Goal: Feedback & Contribution: Contribute content

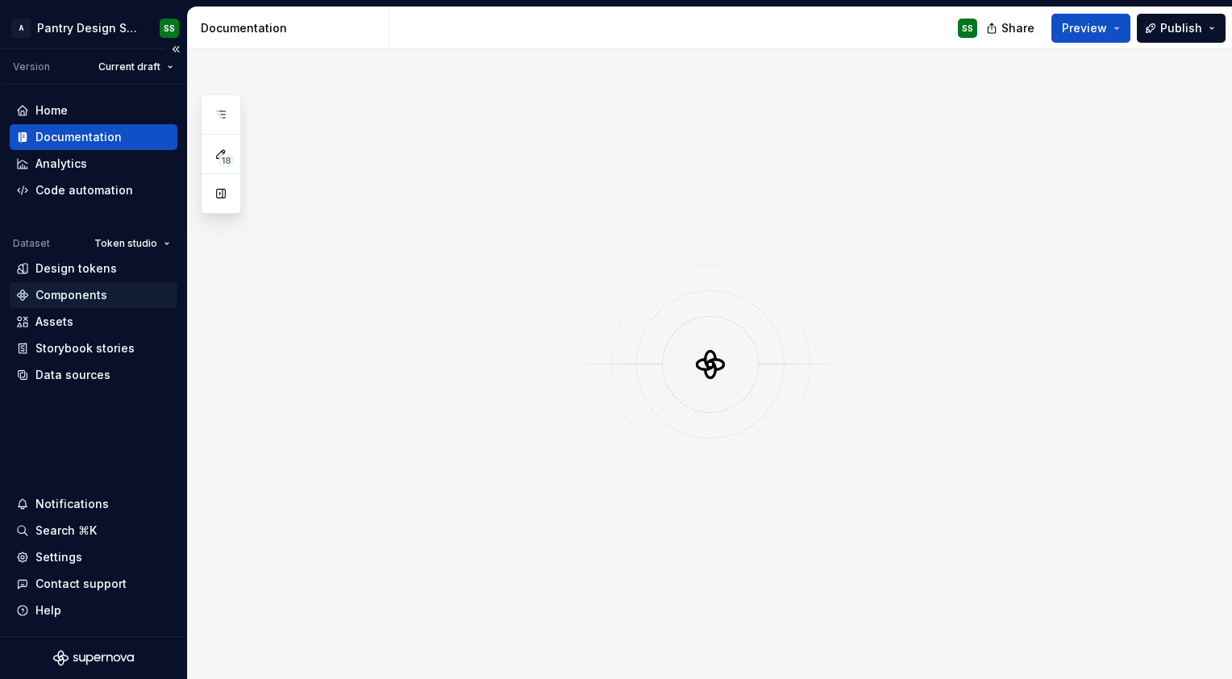
click at [80, 290] on div "Components" at bounding box center [71, 295] width 72 height 16
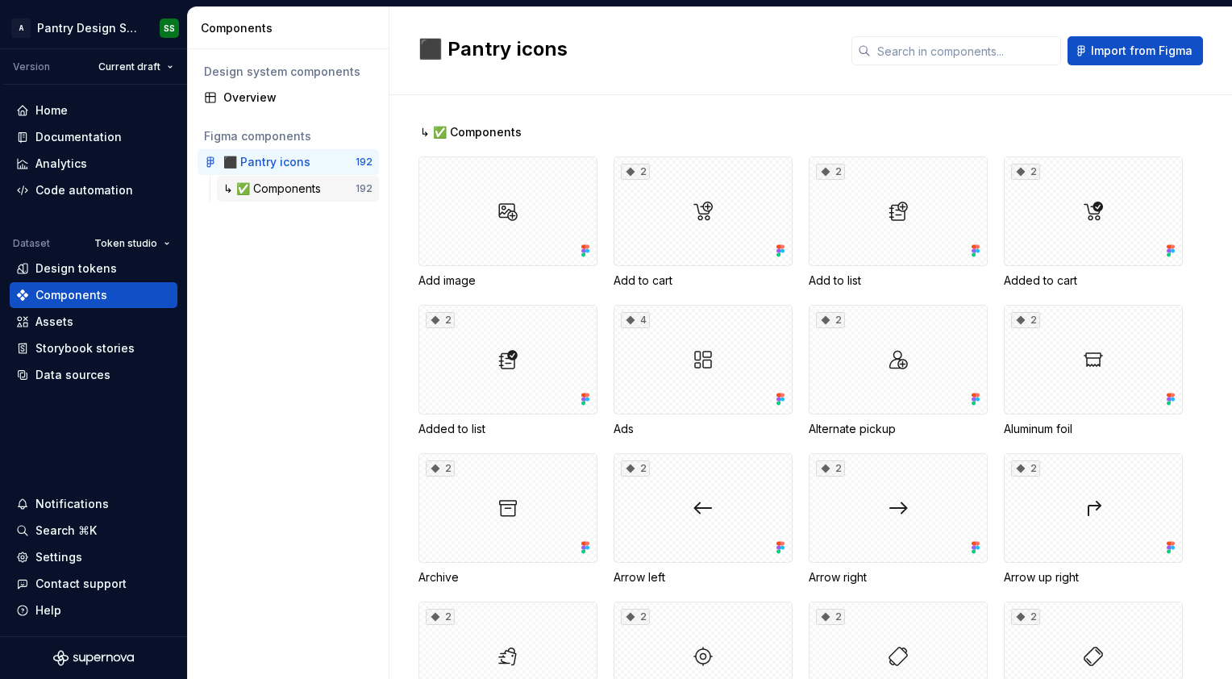
click at [315, 179] on div "↳ ✅ Components 192" at bounding box center [298, 189] width 162 height 26
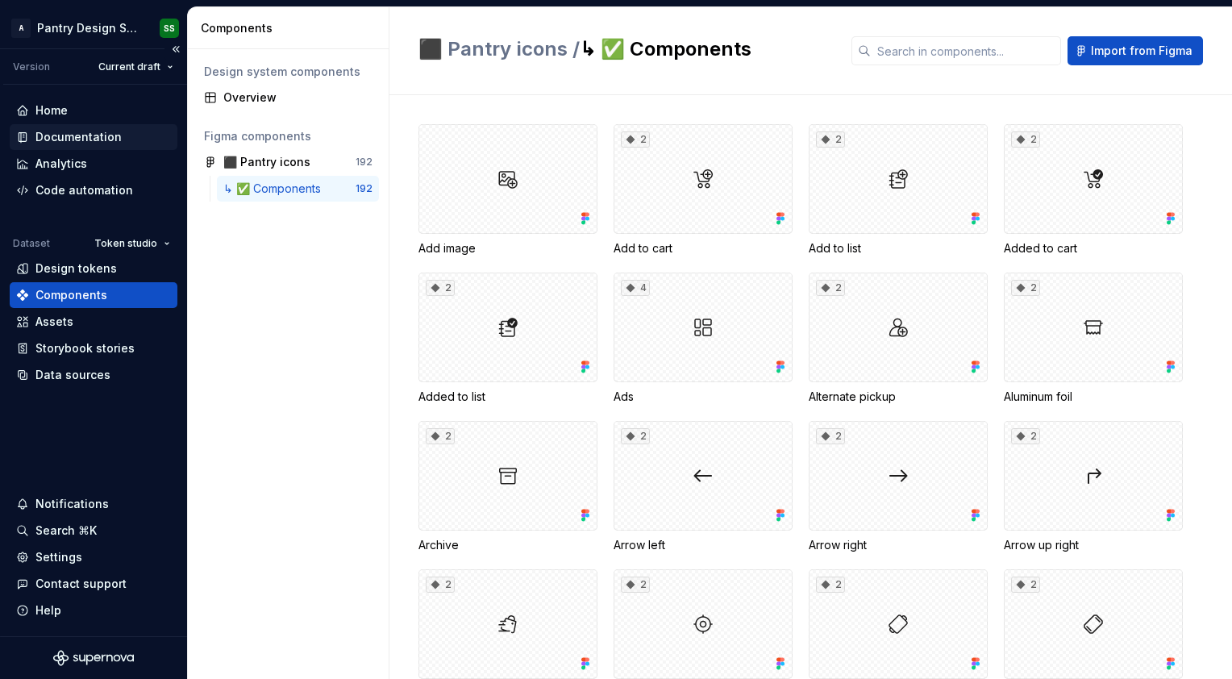
click at [85, 143] on div "Documentation" at bounding box center [78, 137] width 86 height 16
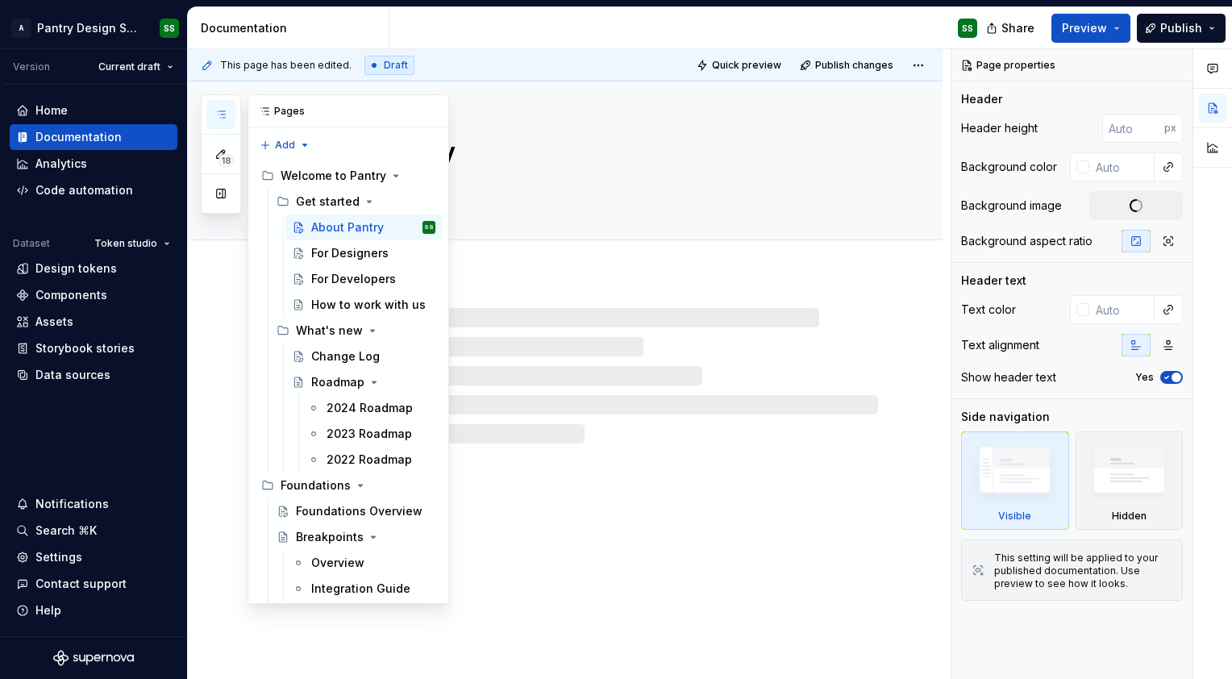
click at [211, 110] on button "button" at bounding box center [220, 114] width 29 height 29
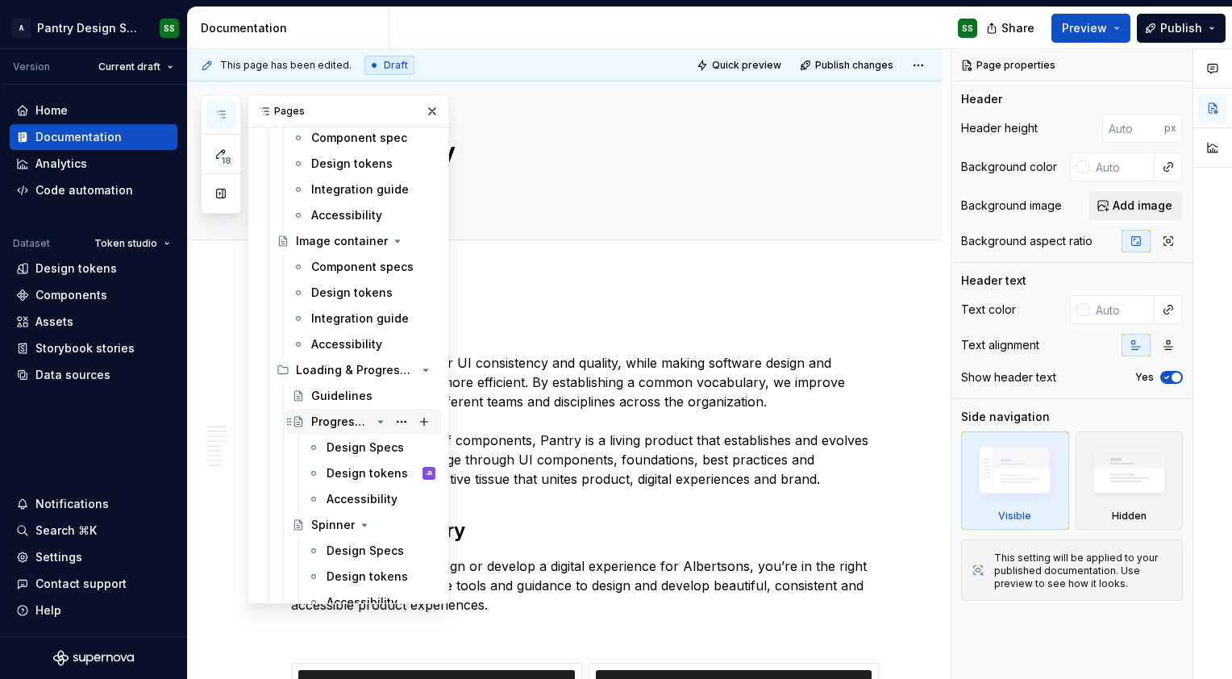
scroll to position [2489, 0]
click at [350, 507] on div "Accessibility" at bounding box center [381, 500] width 109 height 23
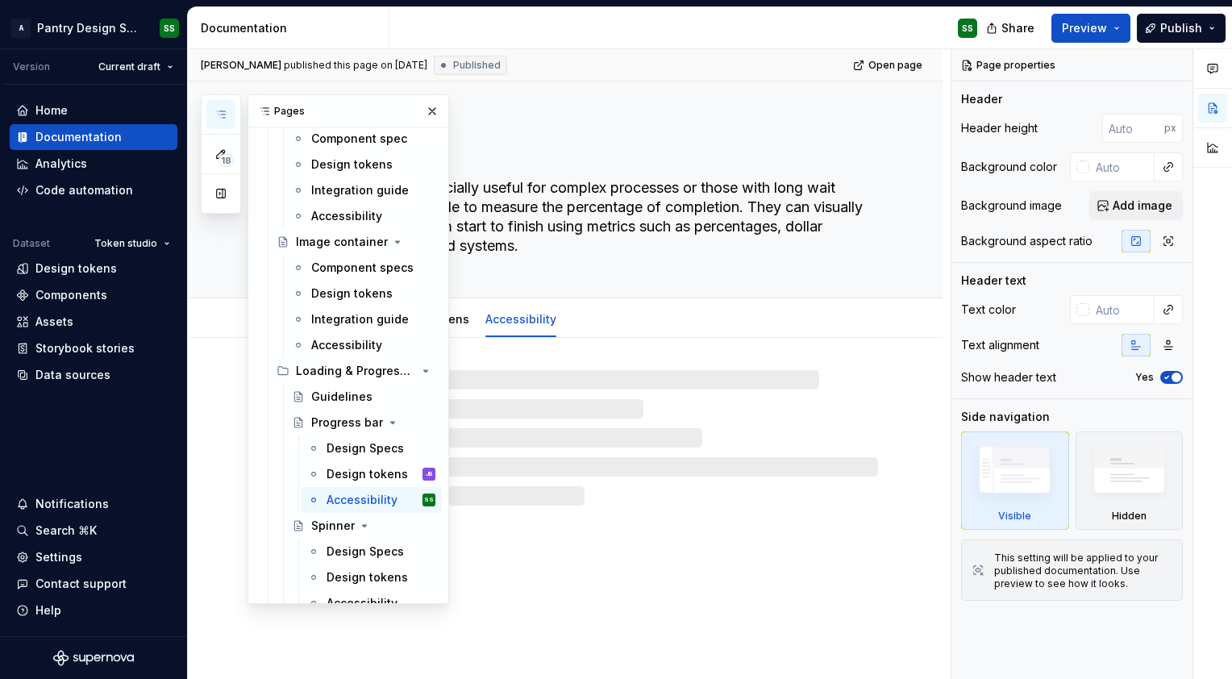
click at [653, 432] on div at bounding box center [584, 438] width 587 height 136
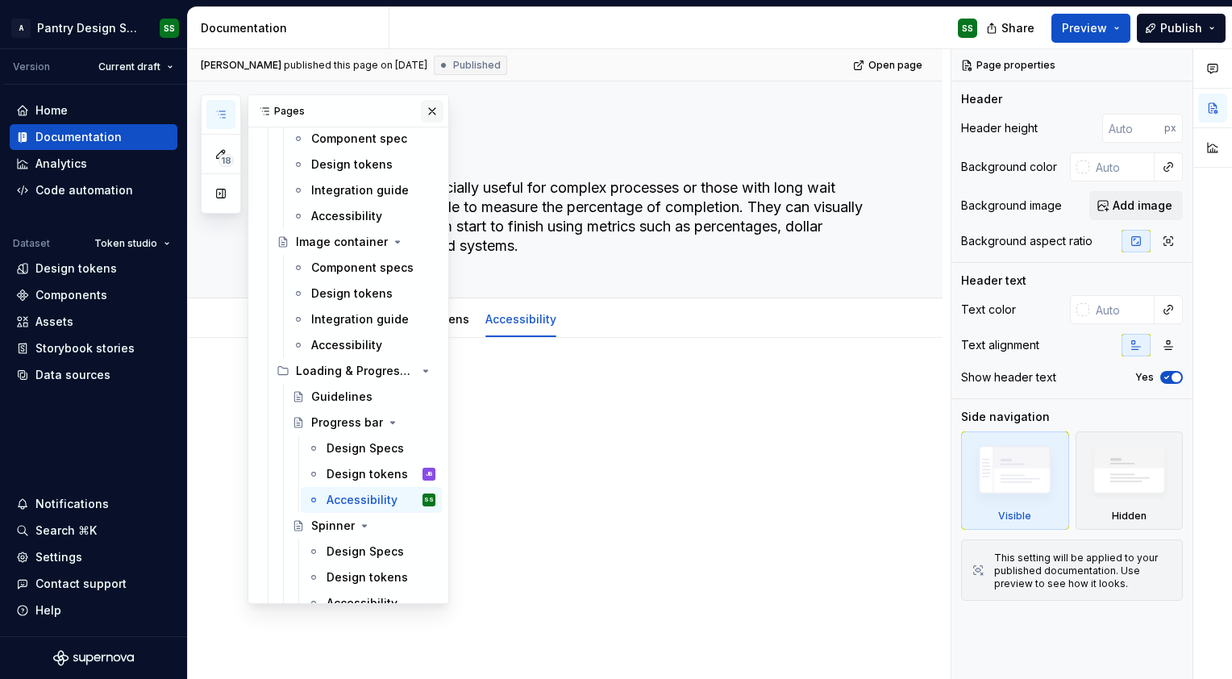
click at [427, 111] on button "button" at bounding box center [432, 111] width 23 height 23
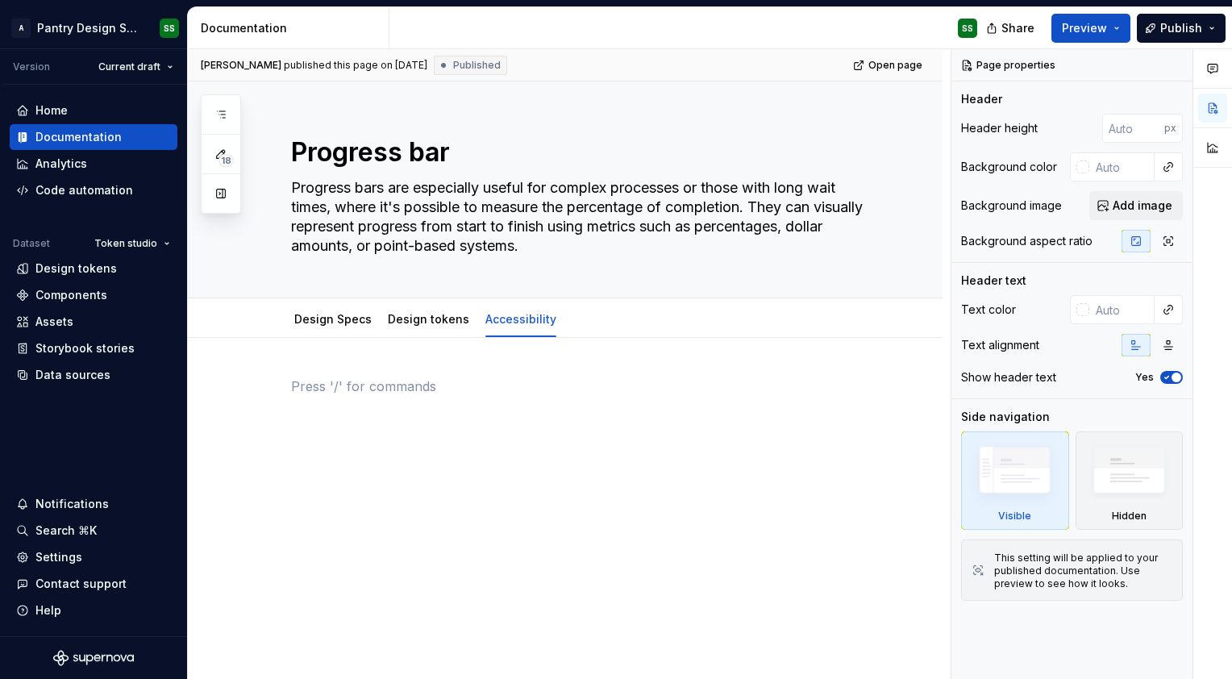
click at [385, 445] on div at bounding box center [584, 417] width 587 height 81
click at [372, 414] on div at bounding box center [584, 407] width 587 height 61
click at [347, 390] on p at bounding box center [584, 386] width 587 height 19
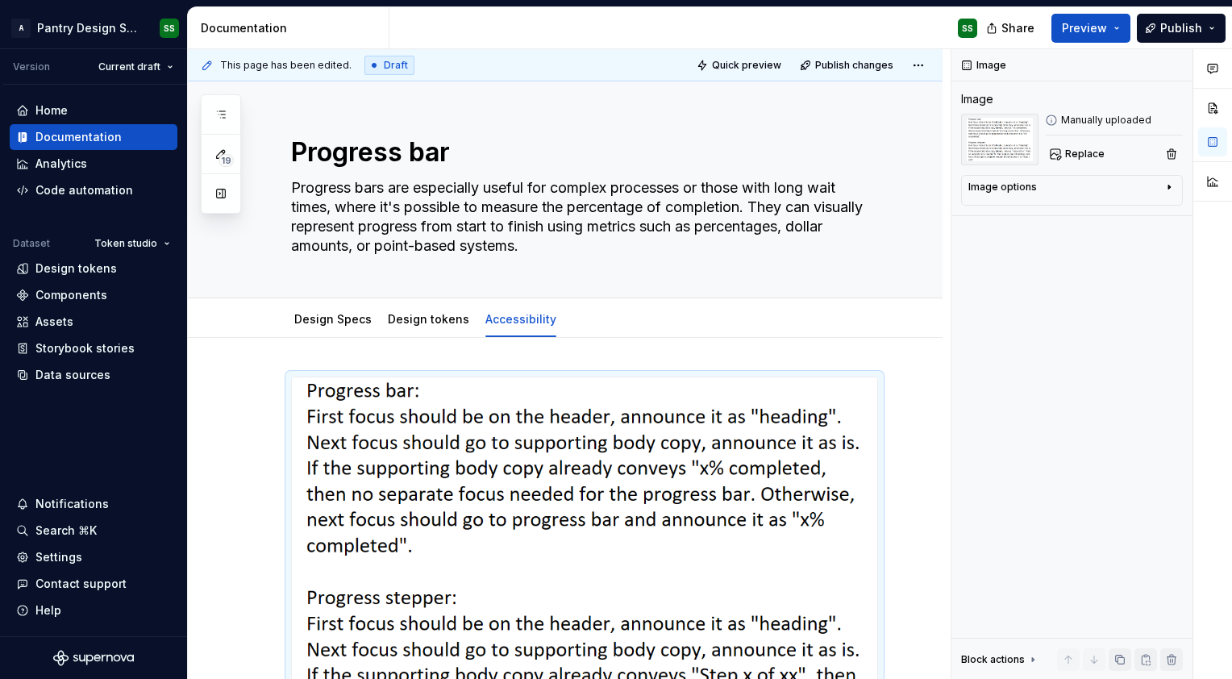
drag, startPoint x: 347, startPoint y: 390, endPoint x: 295, endPoint y: 427, distance: 63.6
click at [295, 427] on div at bounding box center [584, 572] width 587 height 390
click at [301, 395] on img at bounding box center [585, 571] width 586 height 389
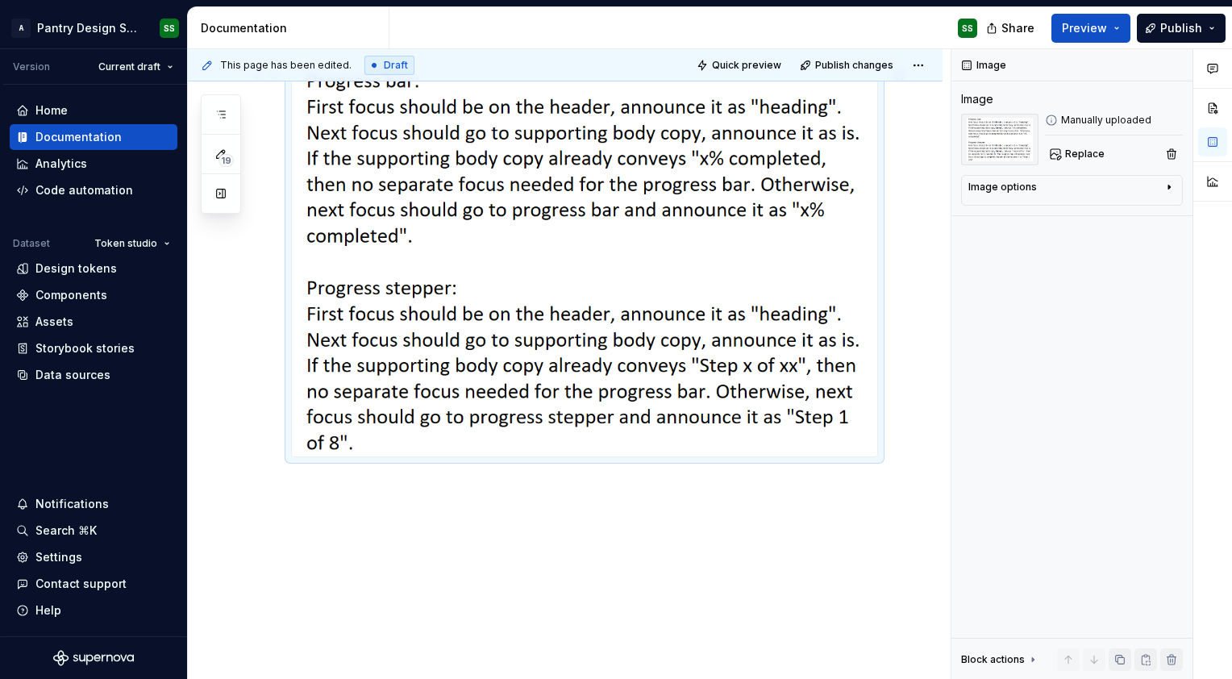
scroll to position [132, 0]
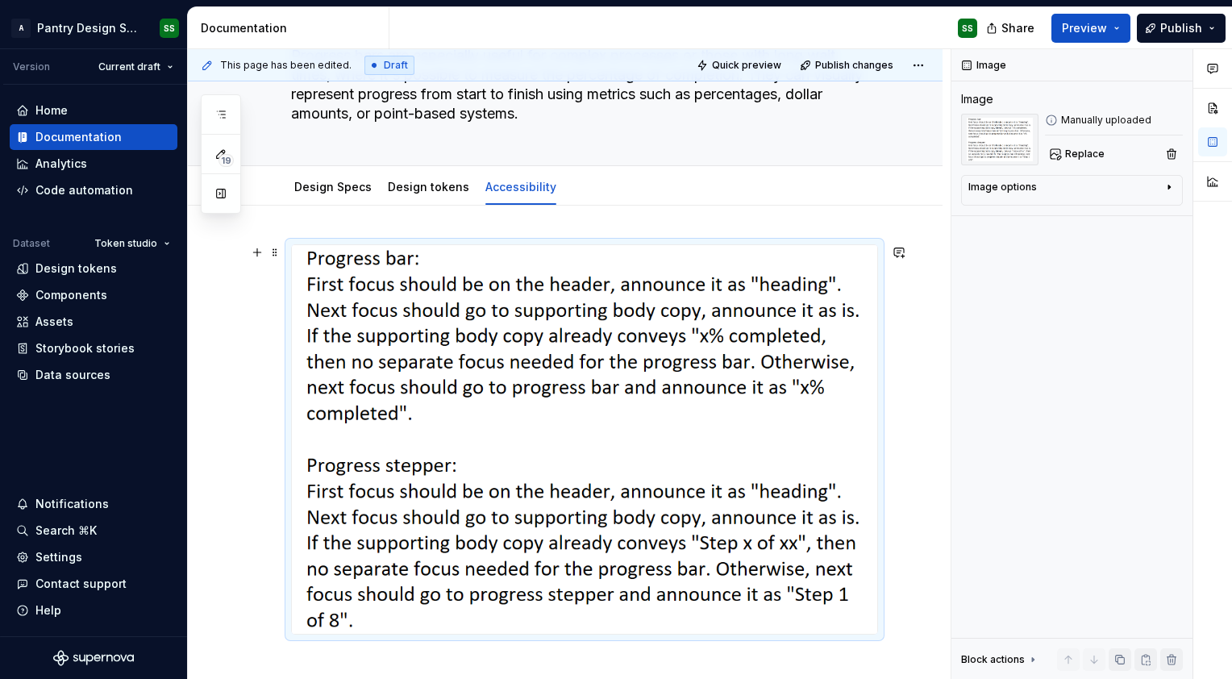
click at [425, 253] on img at bounding box center [585, 439] width 586 height 389
click at [336, 248] on img at bounding box center [585, 439] width 586 height 389
click at [308, 252] on img at bounding box center [585, 439] width 586 height 389
click at [497, 403] on img at bounding box center [585, 439] width 586 height 389
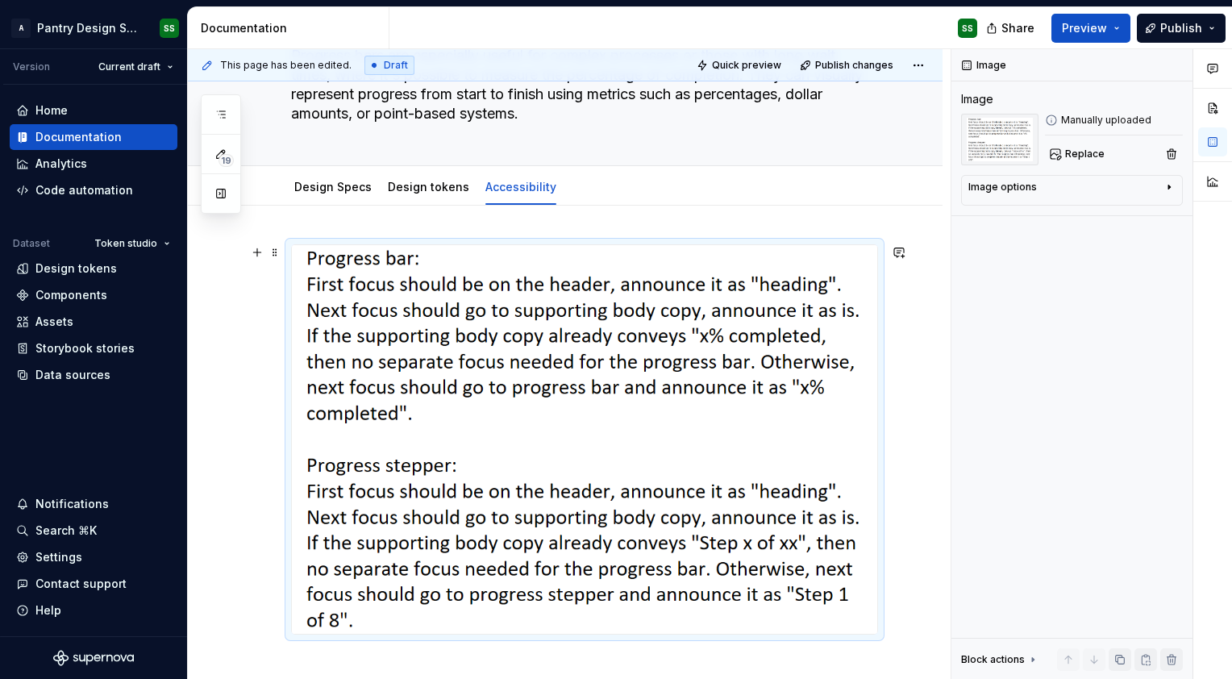
type textarea "*"
click at [374, 624] on img at bounding box center [585, 439] width 586 height 389
click at [310, 252] on img at bounding box center [585, 439] width 586 height 389
click at [585, 426] on img at bounding box center [585, 439] width 586 height 389
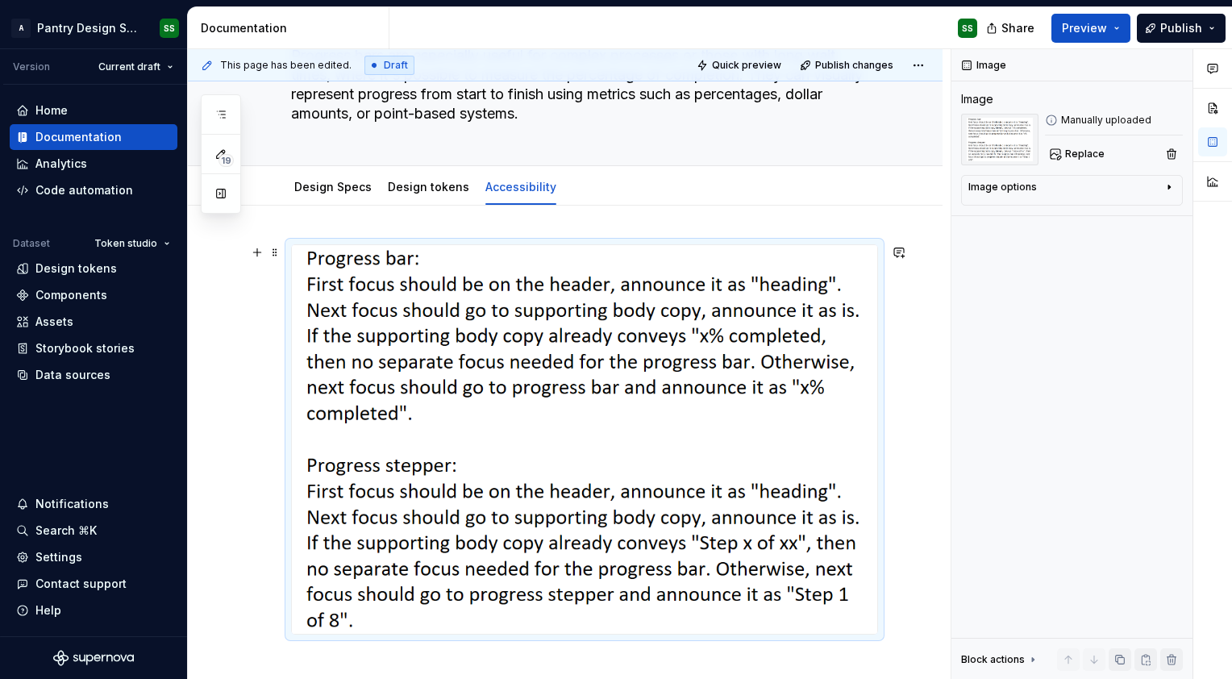
click at [548, 597] on img at bounding box center [585, 439] width 586 height 389
click at [274, 255] on span at bounding box center [275, 252] width 13 height 23
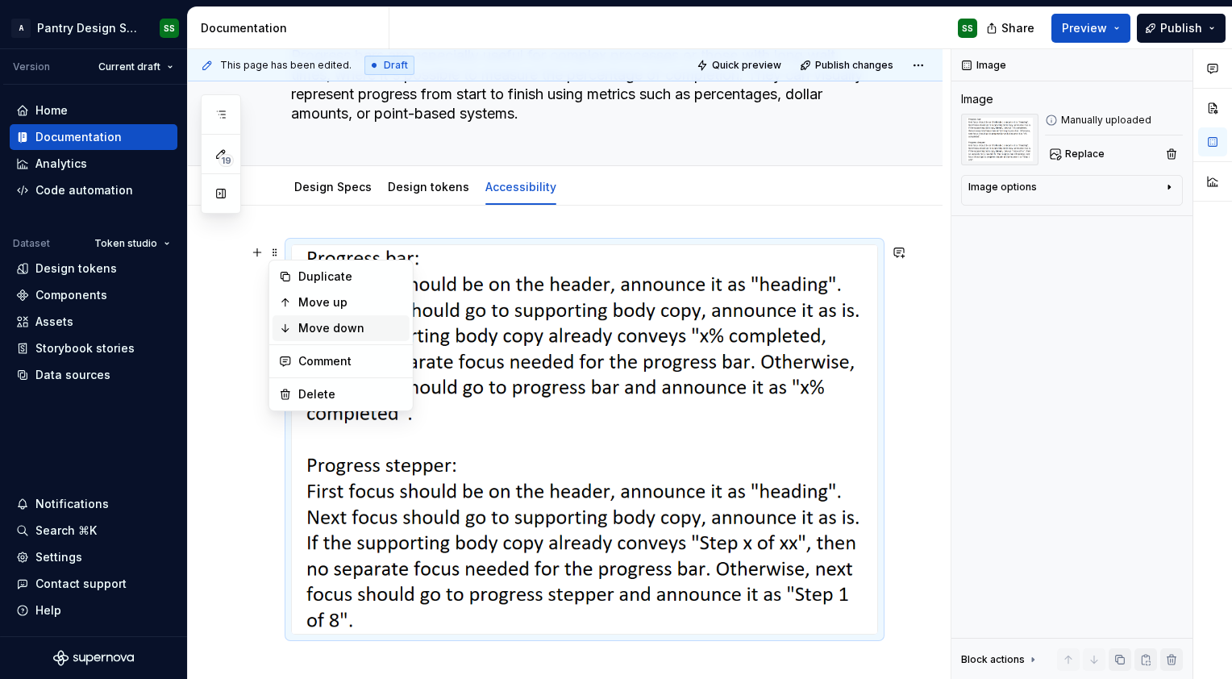
click at [338, 336] on div "Move down" at bounding box center [341, 328] width 137 height 26
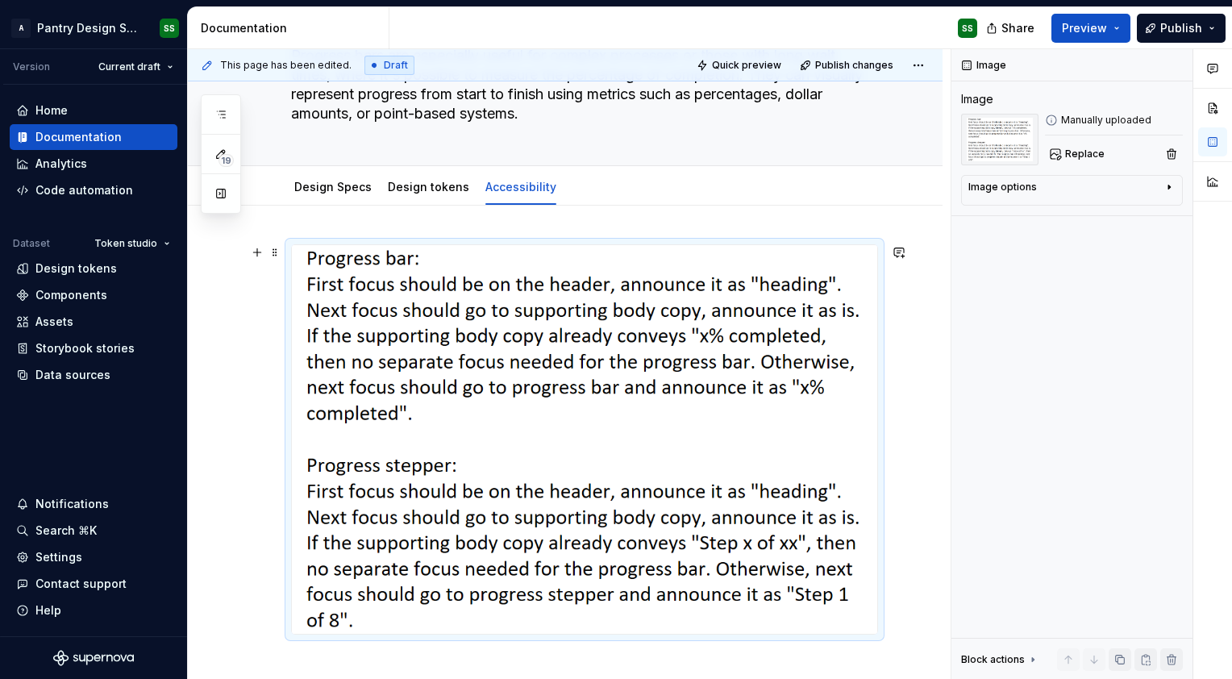
click at [387, 287] on img at bounding box center [585, 439] width 586 height 389
click at [410, 262] on img at bounding box center [585, 439] width 586 height 389
click at [427, 254] on img at bounding box center [585, 439] width 586 height 389
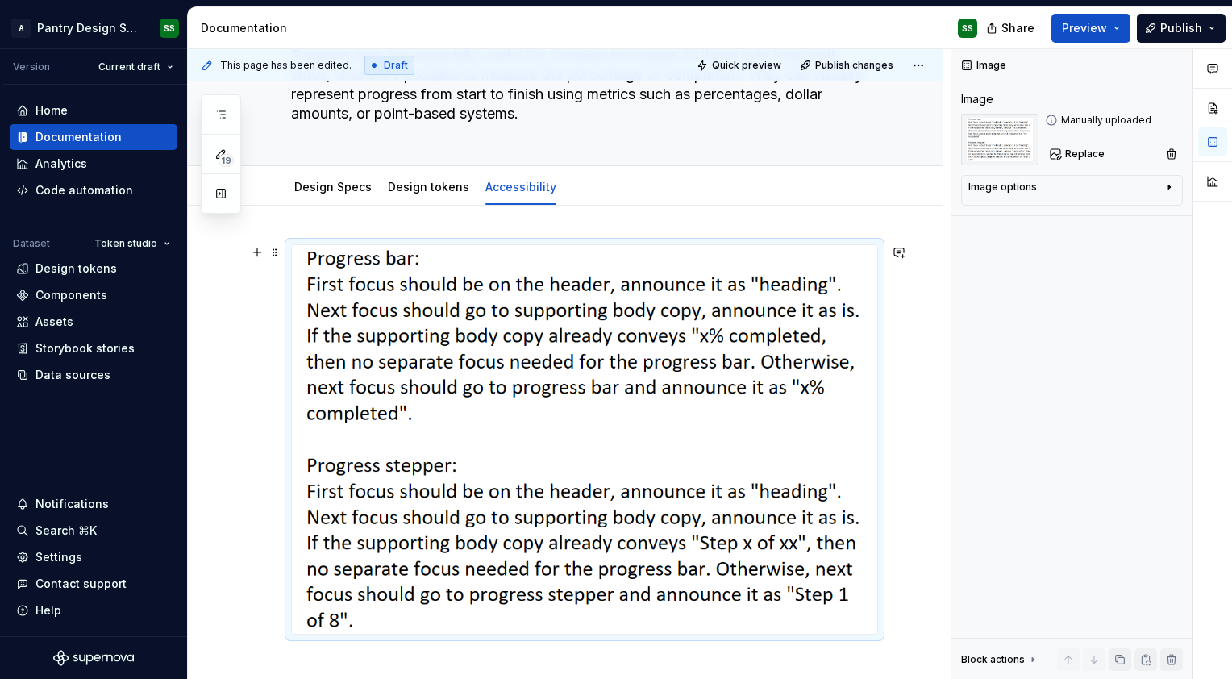
click at [427, 254] on img at bounding box center [585, 439] width 586 height 389
click at [277, 252] on span at bounding box center [275, 252] width 13 height 23
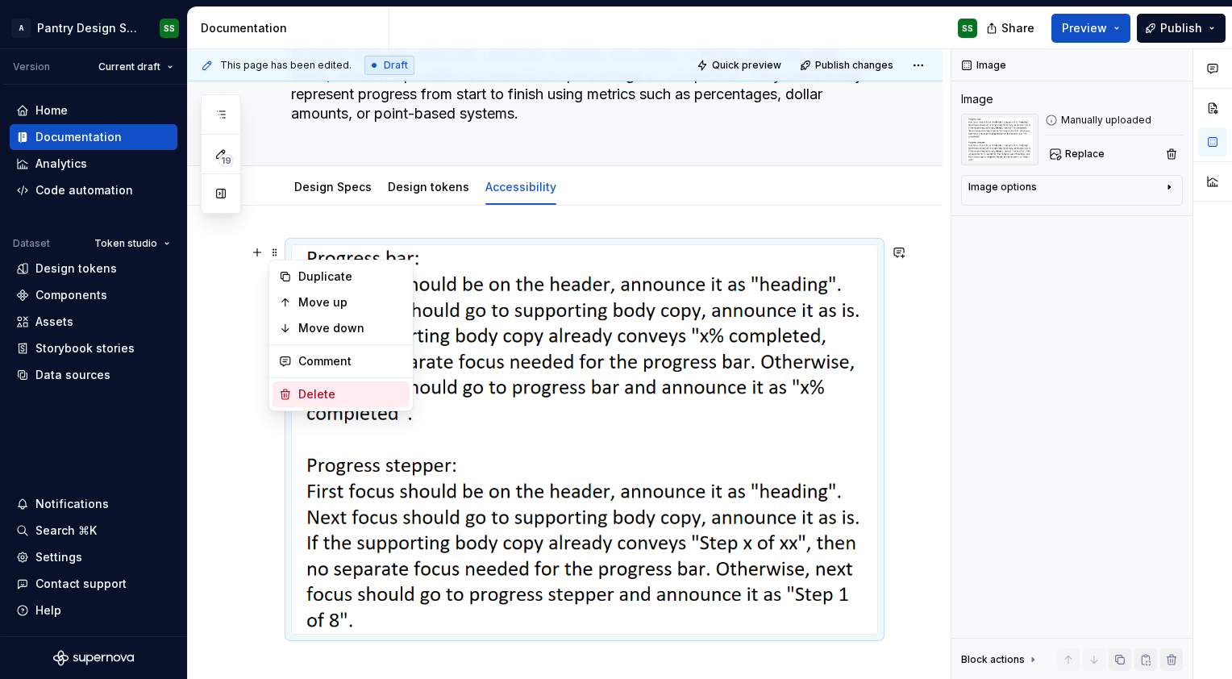
click at [323, 387] on div "Delete" at bounding box center [350, 394] width 105 height 16
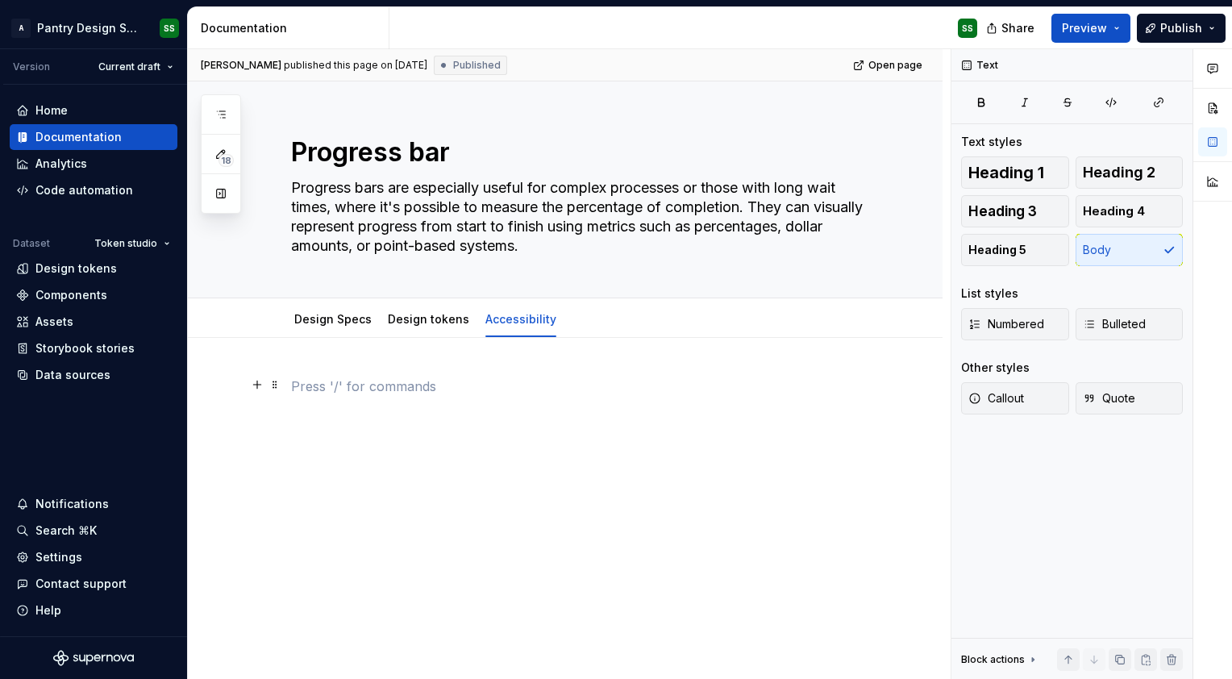
scroll to position [0, 0]
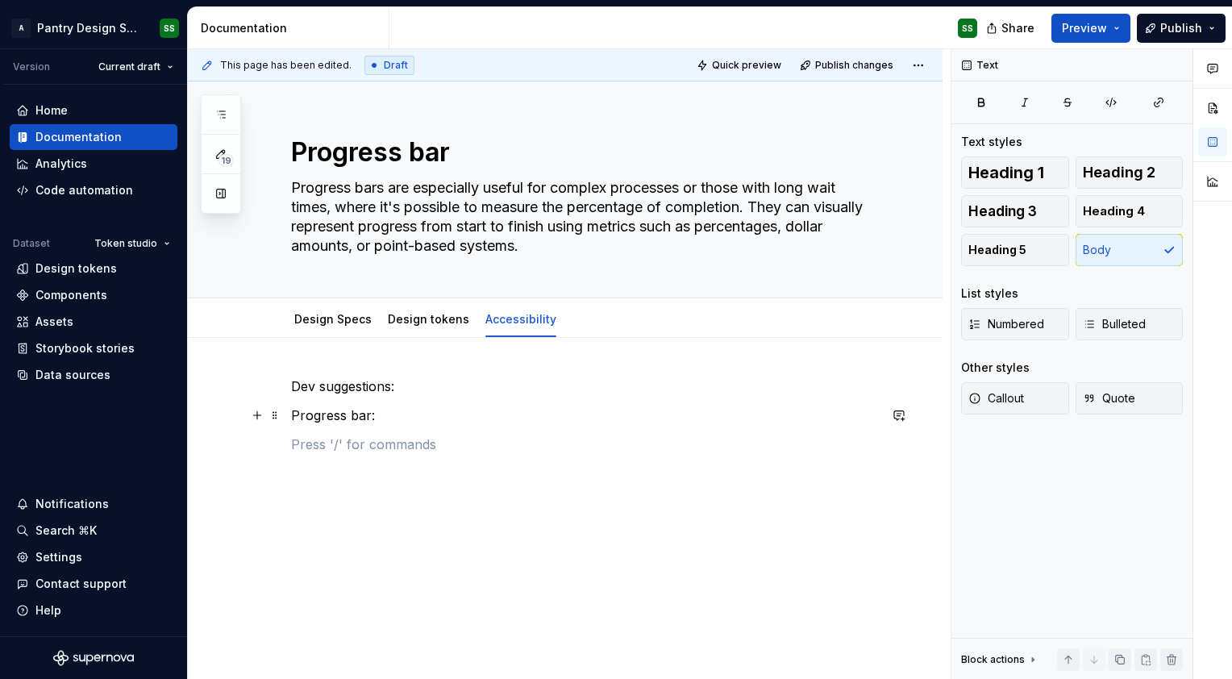
click at [373, 408] on p "Progress bar:" at bounding box center [584, 415] width 587 height 19
click at [402, 390] on p "Dev suggestions:" at bounding box center [584, 386] width 587 height 19
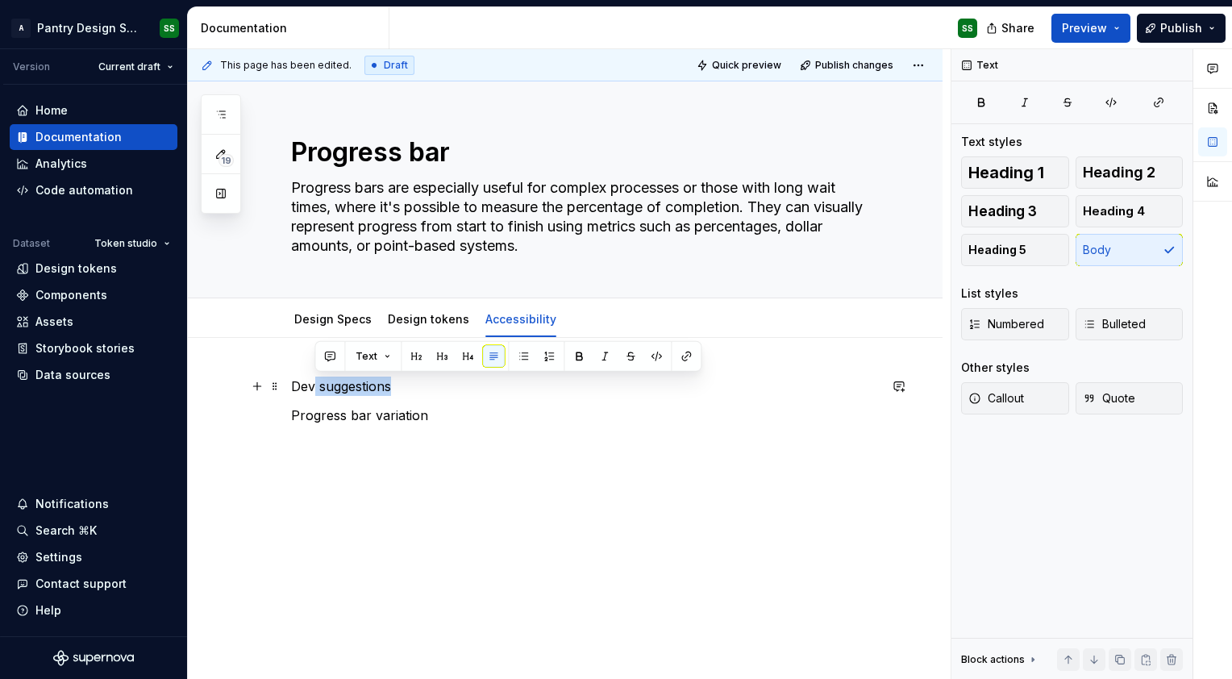
drag, startPoint x: 398, startPoint y: 386, endPoint x: 313, endPoint y: 387, distance: 85.5
click at [313, 387] on p "Dev suggestions" at bounding box center [584, 386] width 587 height 19
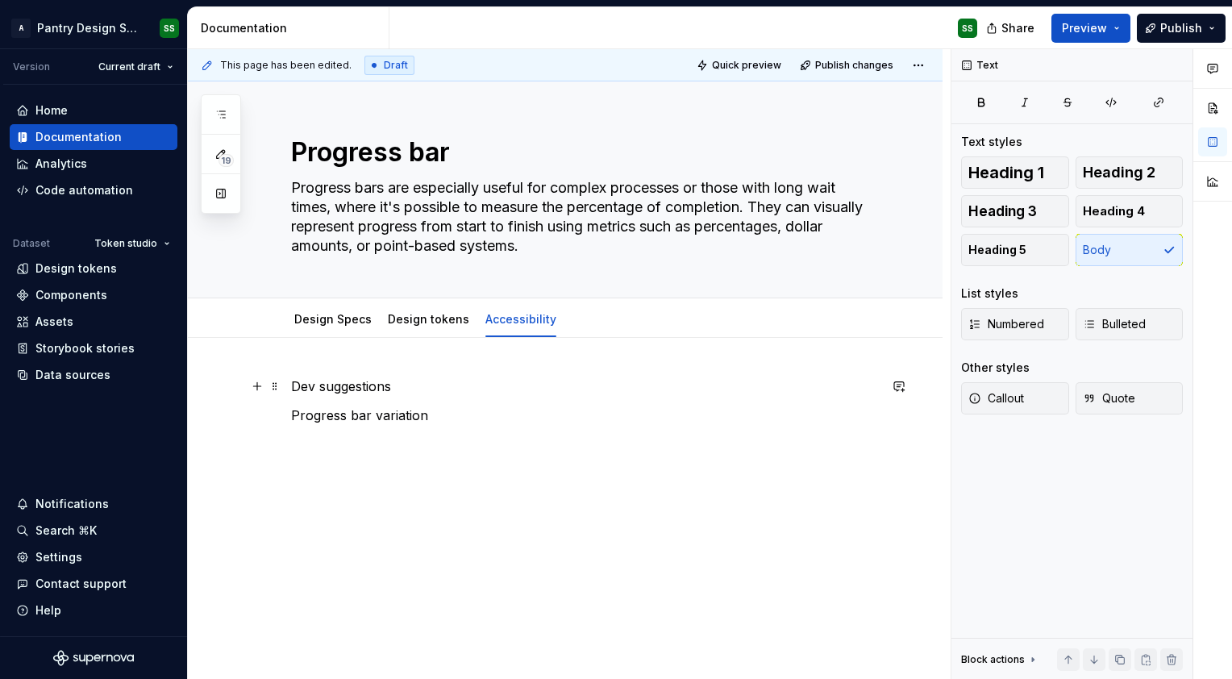
click at [297, 387] on p "Dev suggestions" at bounding box center [584, 386] width 587 height 19
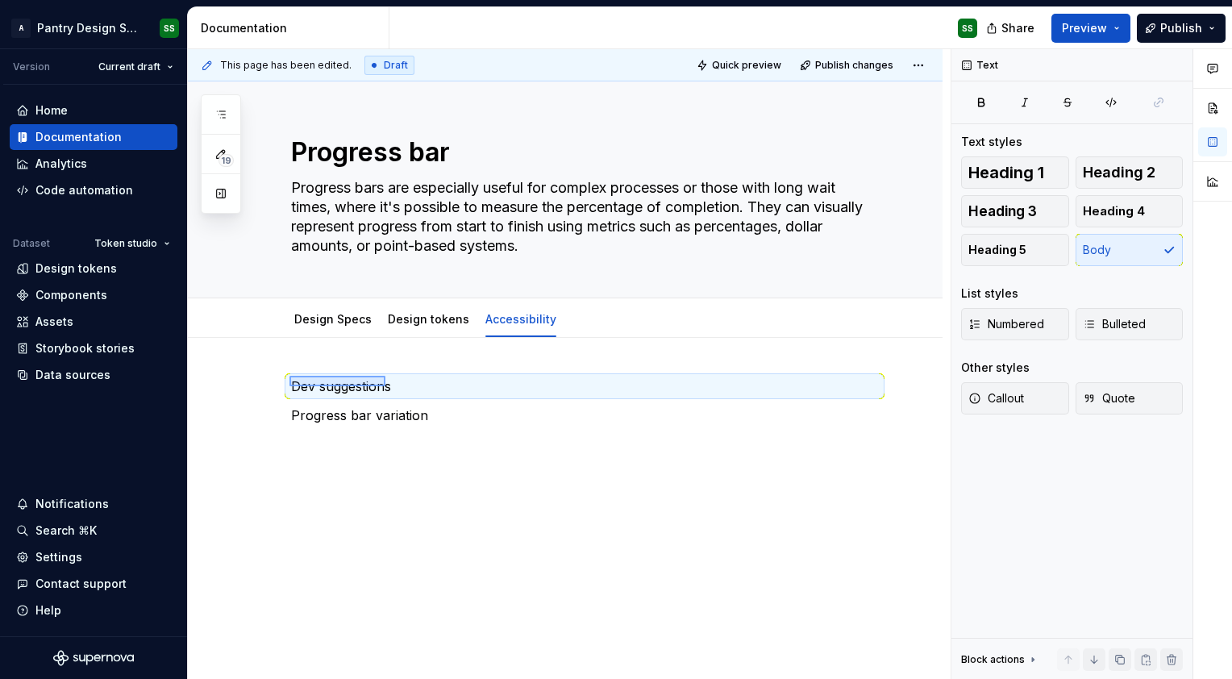
drag, startPoint x: 290, startPoint y: 386, endPoint x: 386, endPoint y: 376, distance: 96.6
click at [386, 376] on div "This page has been edited. Draft Quick preview Publish changes Progress bar Pro…" at bounding box center [569, 364] width 763 height 631
click at [390, 382] on p "Dev suggestions" at bounding box center [584, 386] width 587 height 19
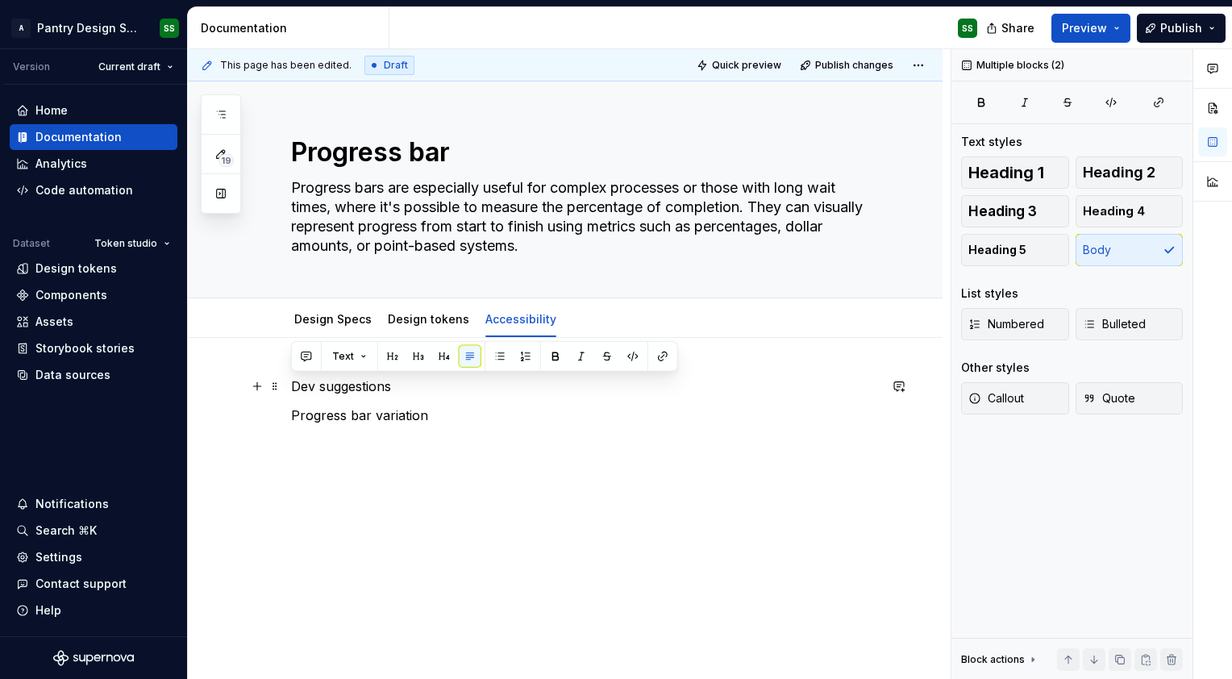
click at [390, 382] on p "Dev suggestions" at bounding box center [584, 386] width 587 height 19
click at [393, 361] on button "button" at bounding box center [393, 356] width 23 height 23
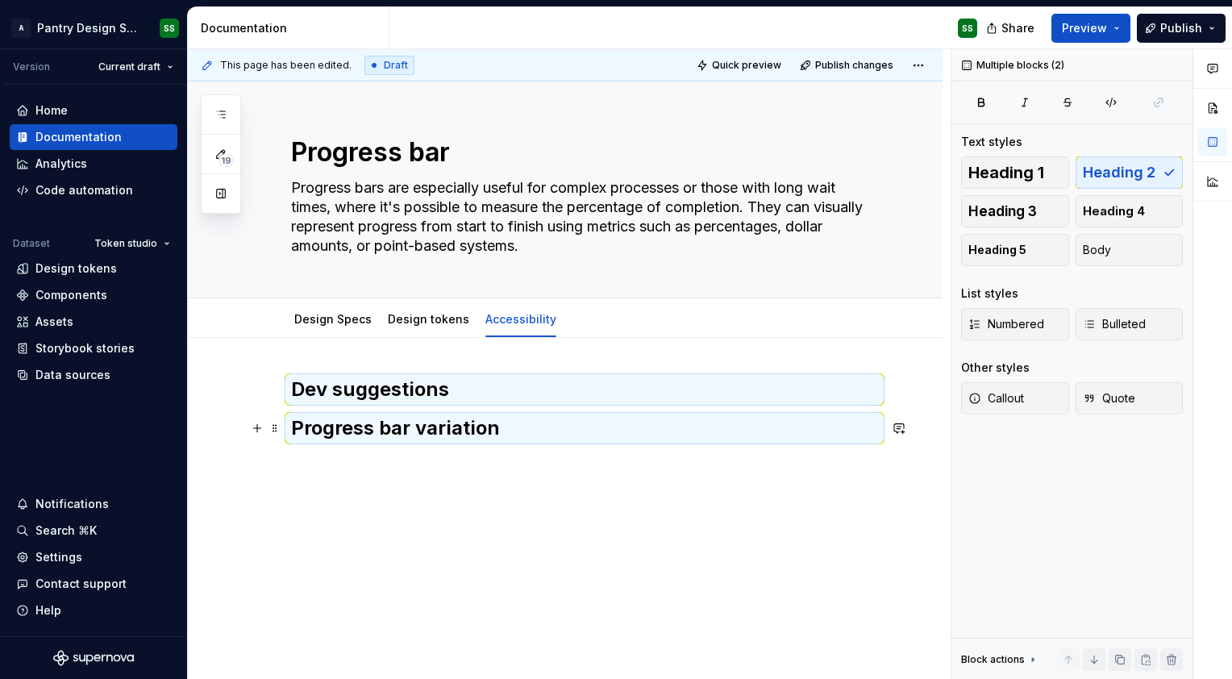
click at [413, 439] on h2 "Progress bar variation" at bounding box center [584, 428] width 587 height 26
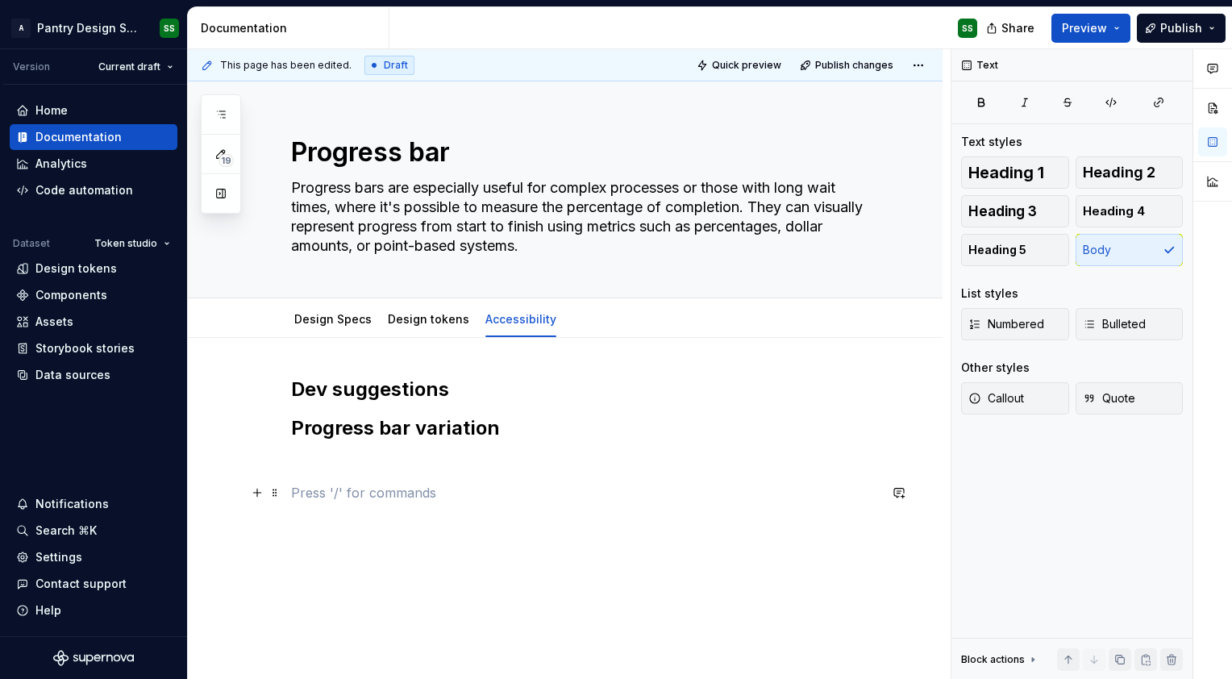
click at [353, 483] on p at bounding box center [584, 492] width 587 height 19
click at [314, 470] on p at bounding box center [584, 463] width 587 height 19
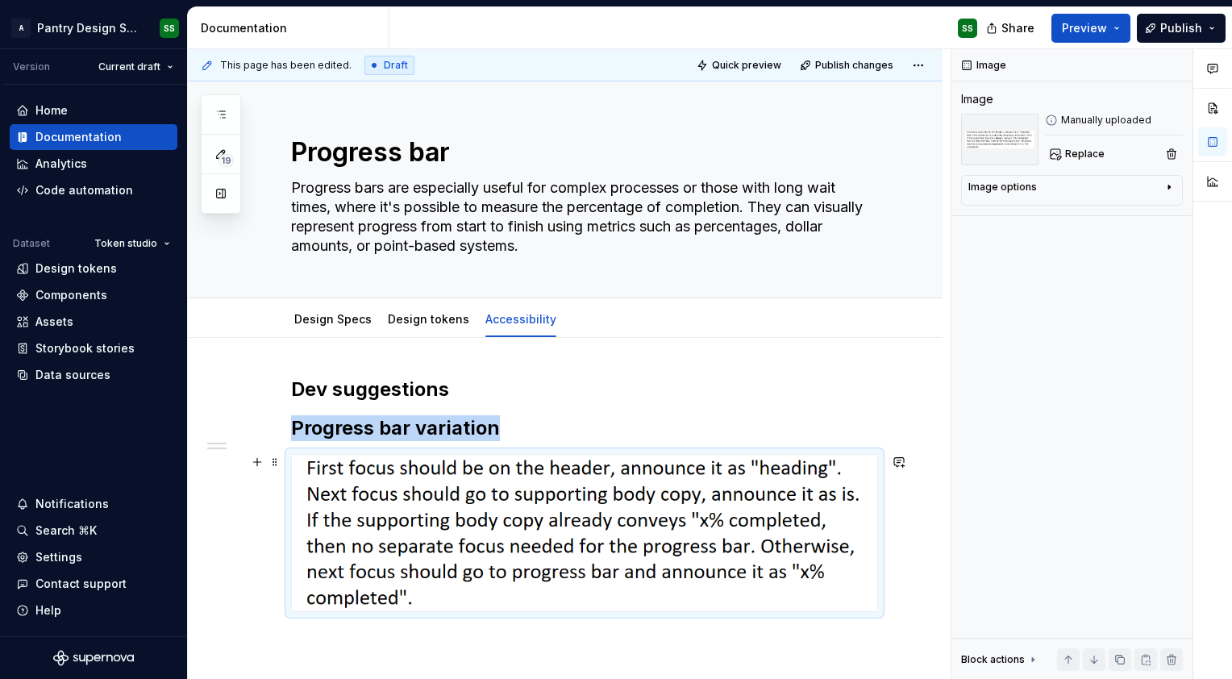
click at [420, 603] on img at bounding box center [585, 533] width 586 height 156
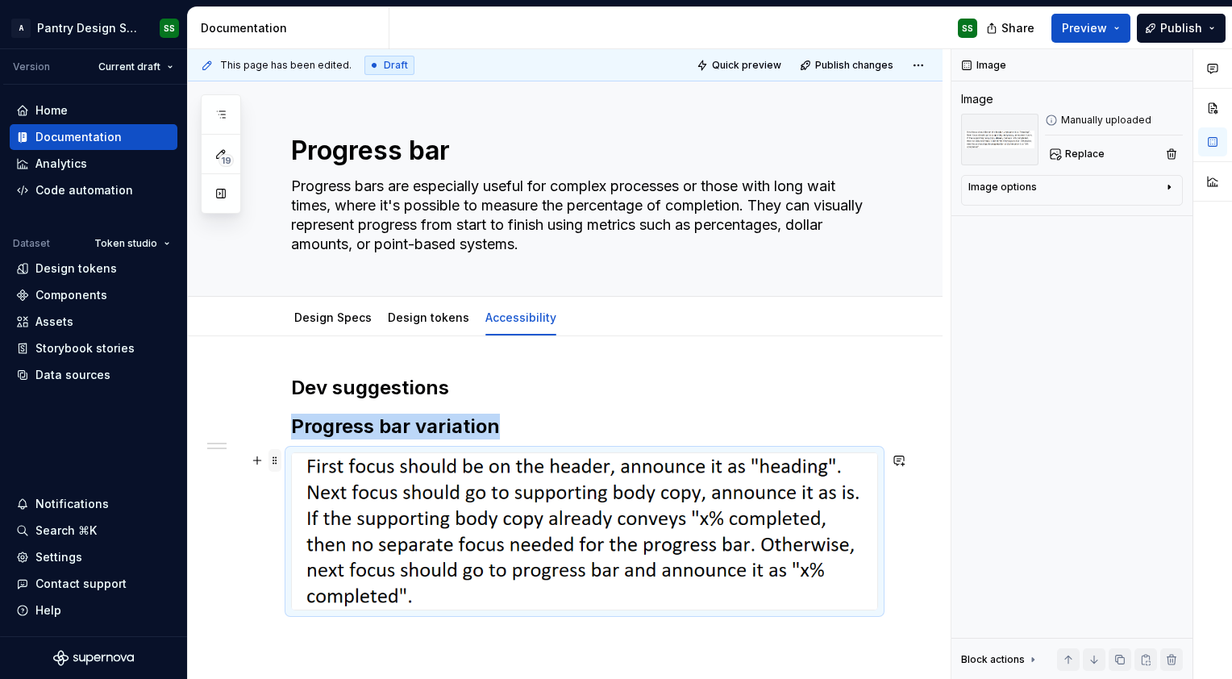
click at [272, 460] on span at bounding box center [275, 460] width 13 height 23
click at [260, 463] on button "button" at bounding box center [257, 460] width 23 height 23
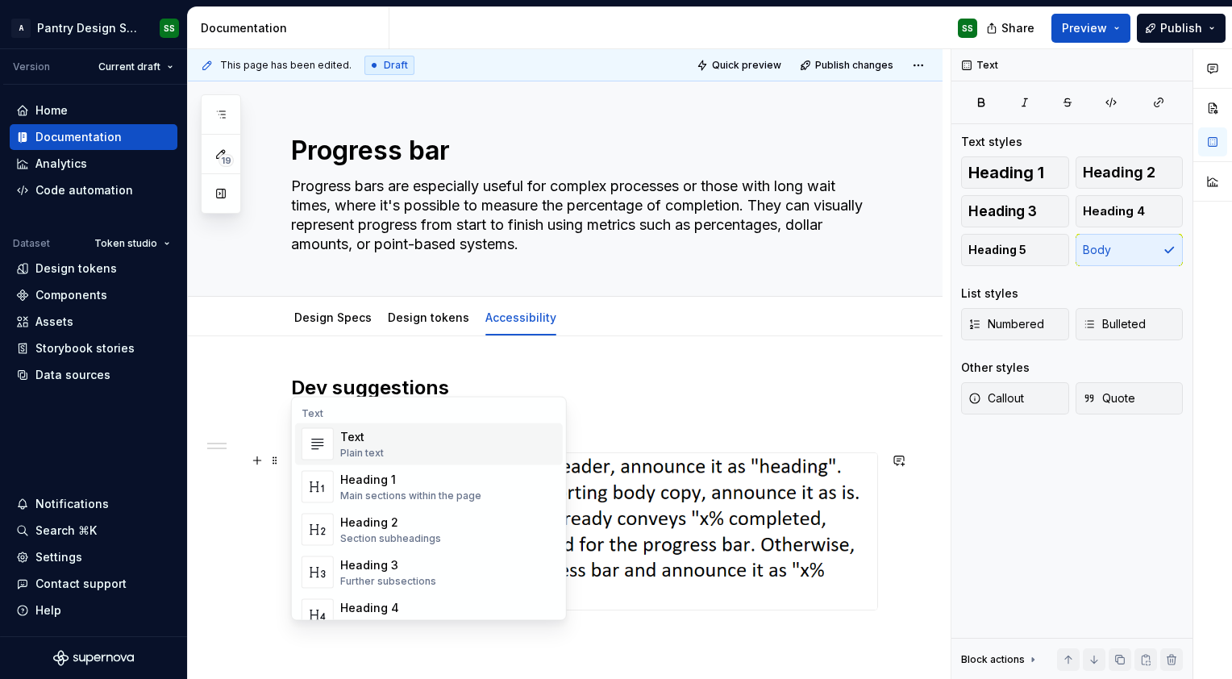
click at [403, 458] on div "Text Plain text" at bounding box center [448, 444] width 216 height 32
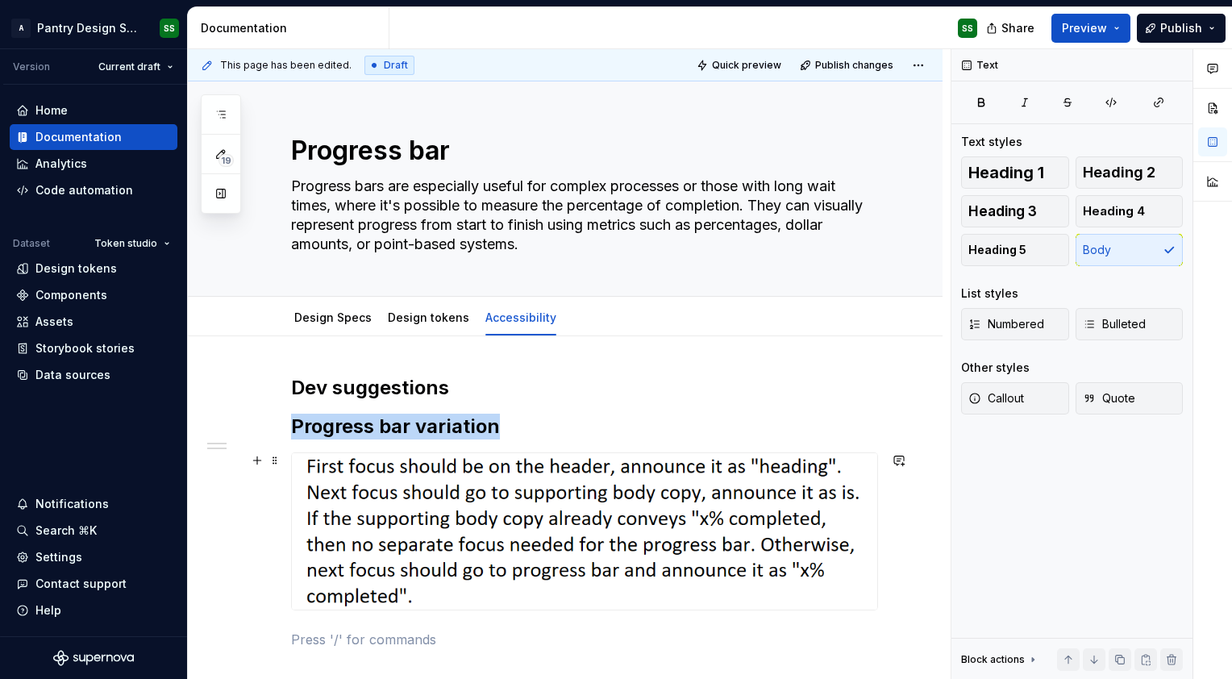
click at [431, 601] on img at bounding box center [585, 531] width 586 height 156
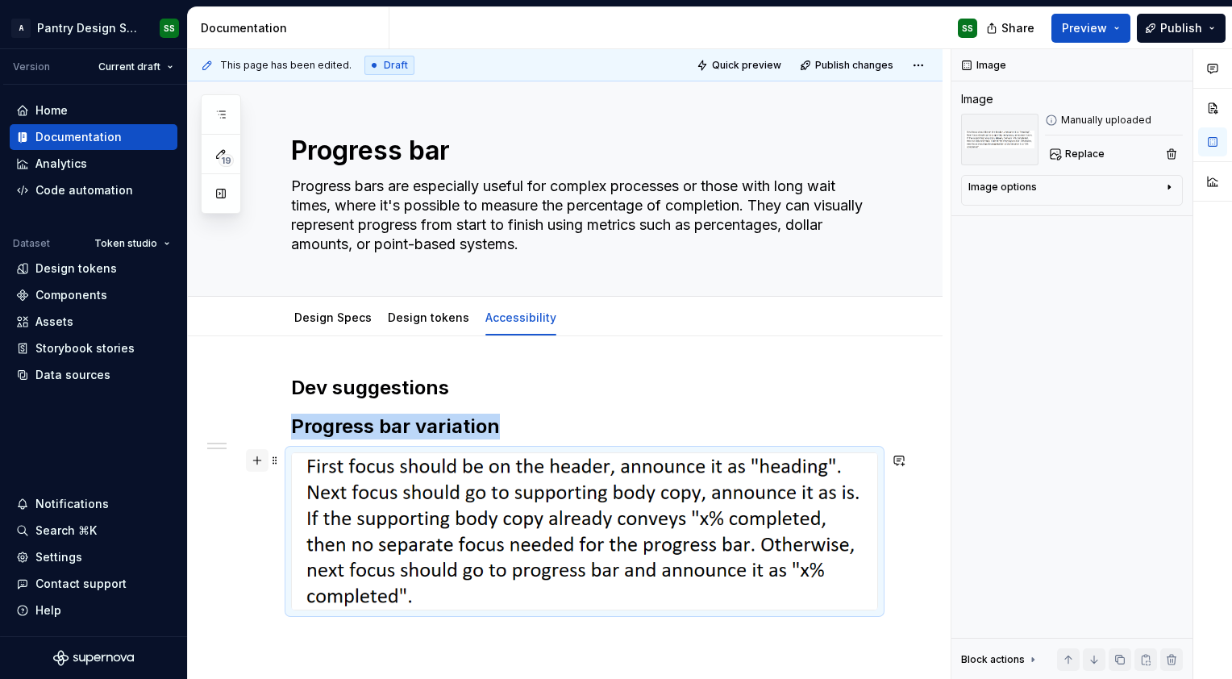
click at [256, 461] on button "button" at bounding box center [257, 460] width 23 height 23
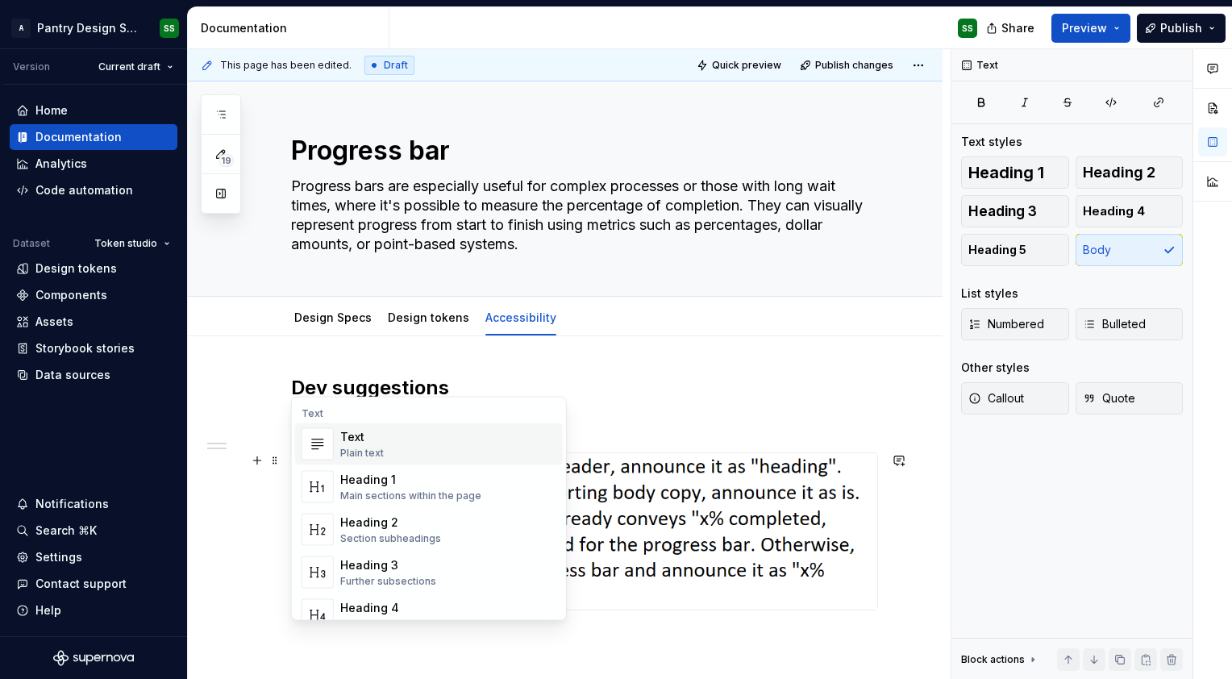
click at [363, 457] on div "Plain text" at bounding box center [362, 453] width 44 height 13
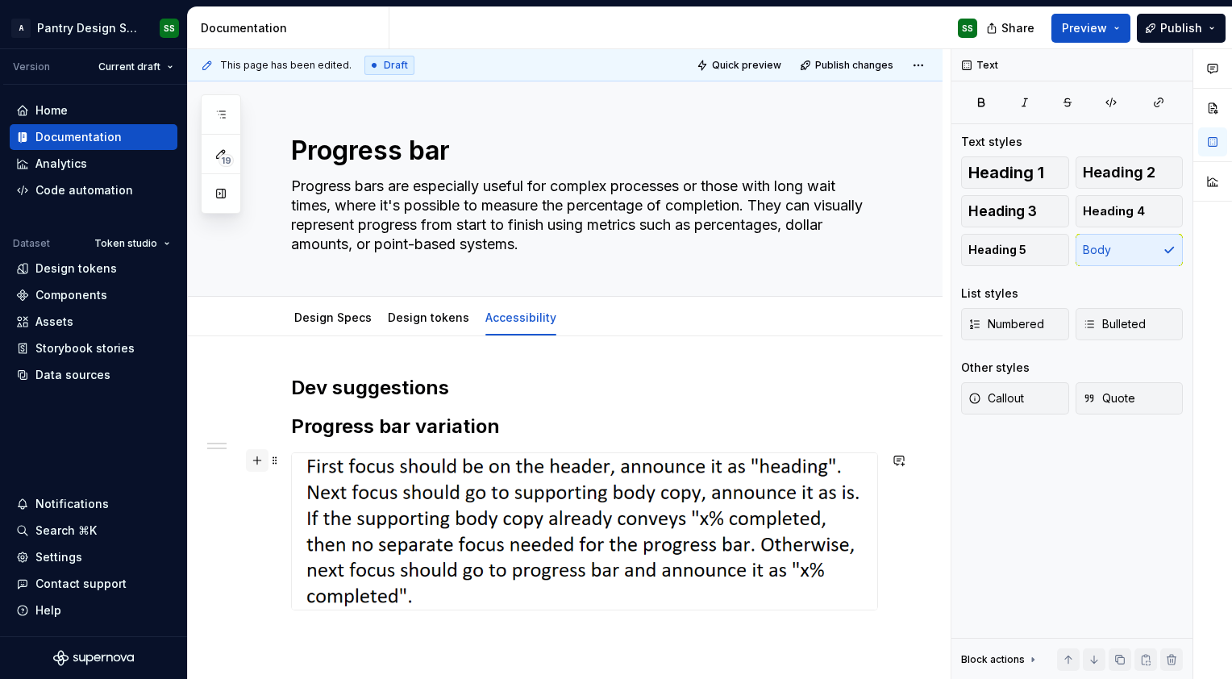
click at [257, 458] on button "button" at bounding box center [257, 460] width 23 height 23
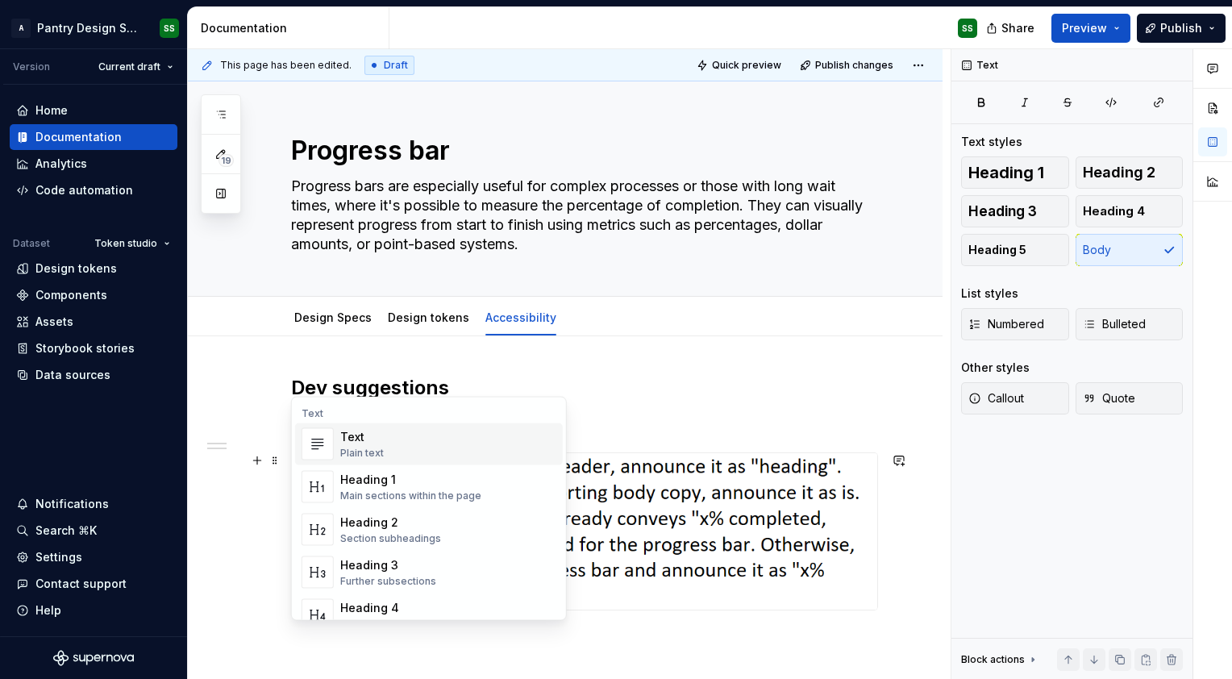
click at [319, 410] on div "Text" at bounding box center [429, 413] width 268 height 13
click at [366, 448] on div "Plain text" at bounding box center [362, 453] width 44 height 13
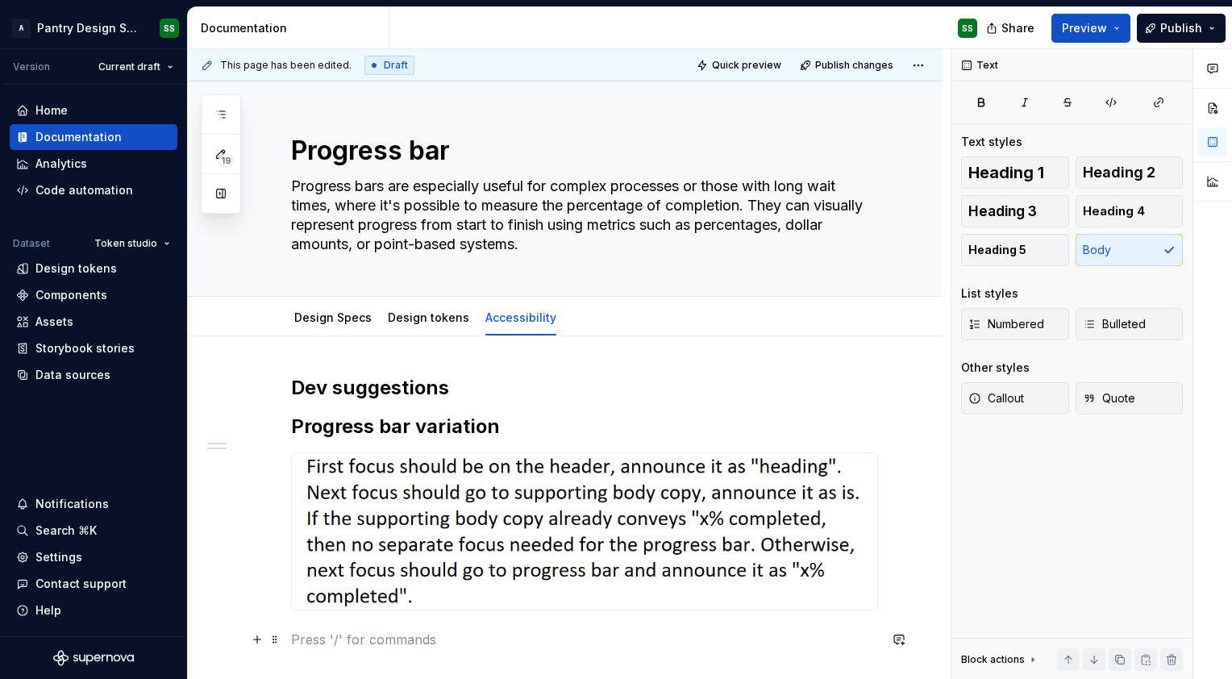
click at [690, 641] on p at bounding box center [584, 639] width 587 height 19
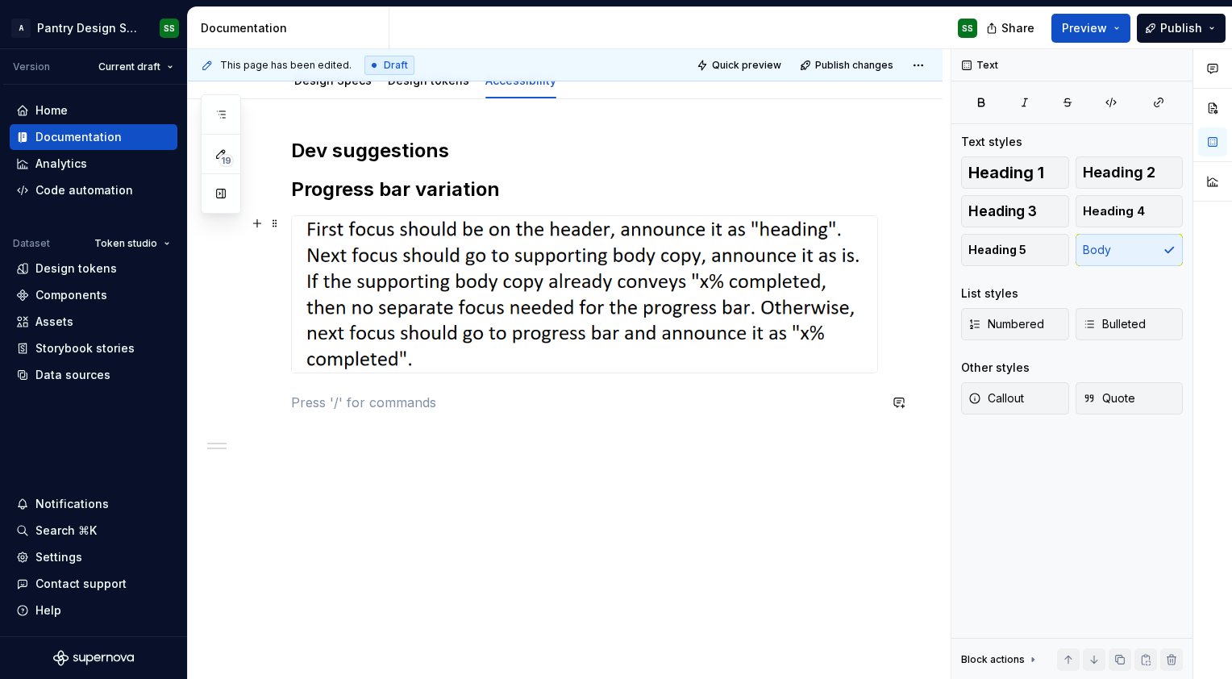
scroll to position [240, 0]
click at [839, 227] on img at bounding box center [585, 293] width 586 height 156
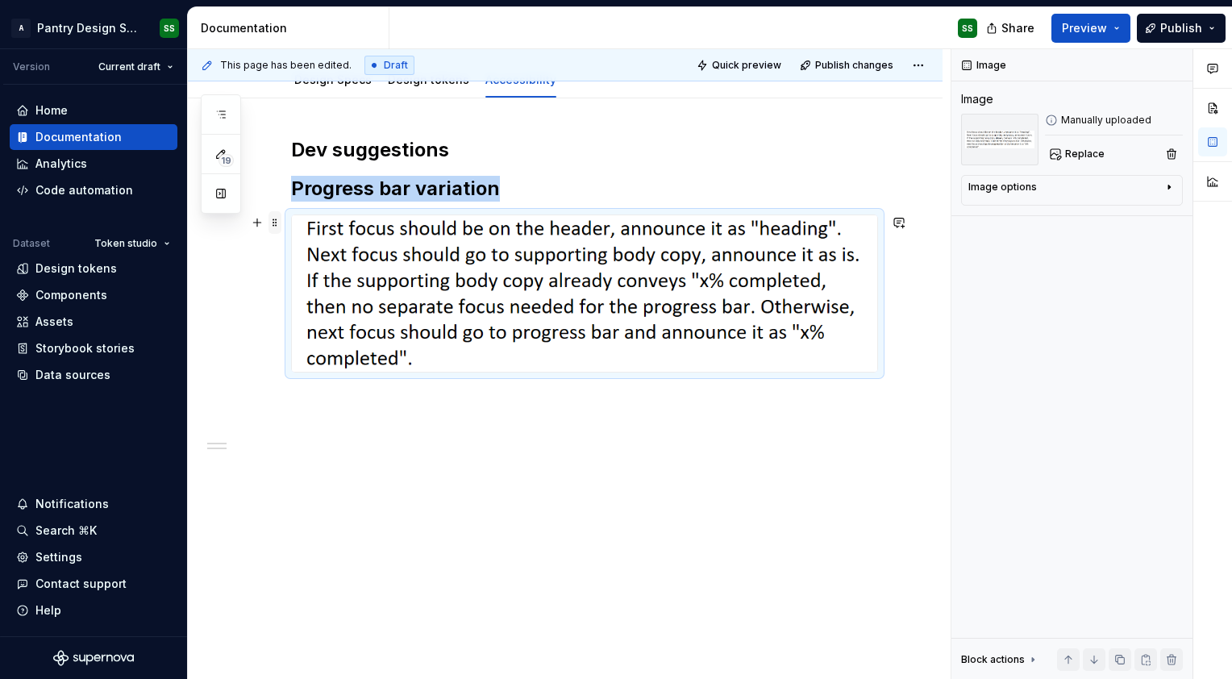
click at [274, 220] on span at bounding box center [275, 222] width 13 height 23
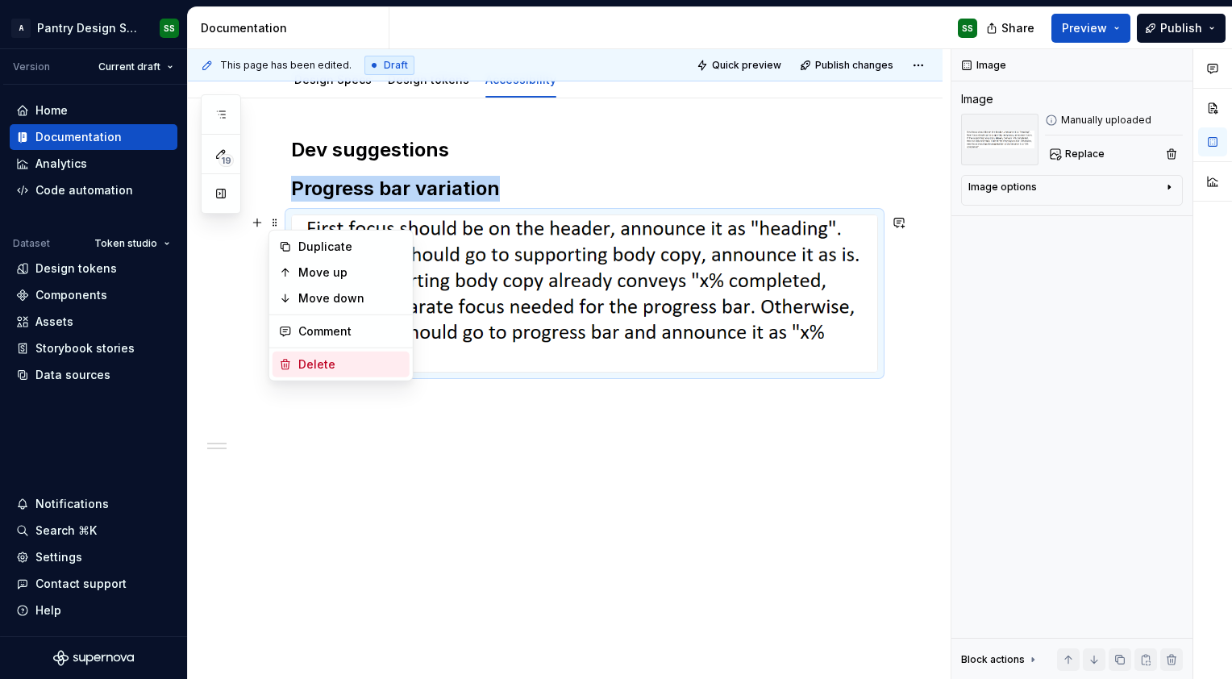
click at [303, 361] on div "Delete" at bounding box center [350, 365] width 105 height 16
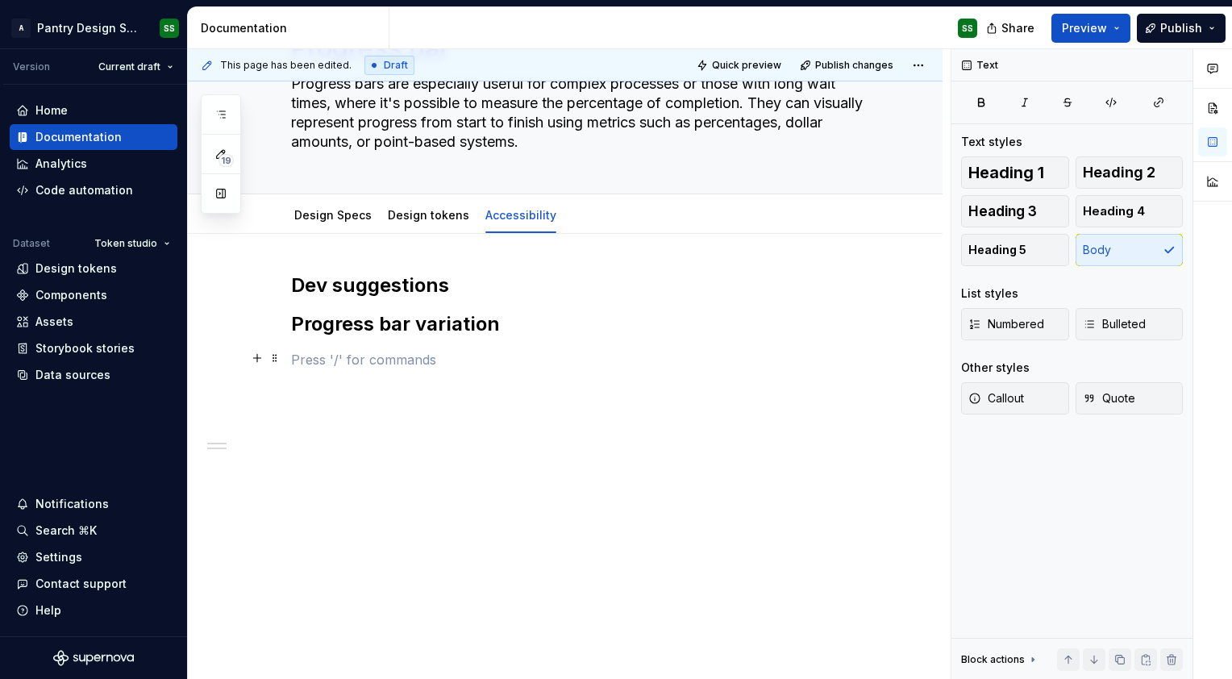
scroll to position [103, 0]
click at [336, 381] on p at bounding box center [584, 389] width 587 height 19
click at [314, 357] on p at bounding box center [584, 360] width 587 height 19
click at [257, 359] on button "button" at bounding box center [257, 360] width 23 height 23
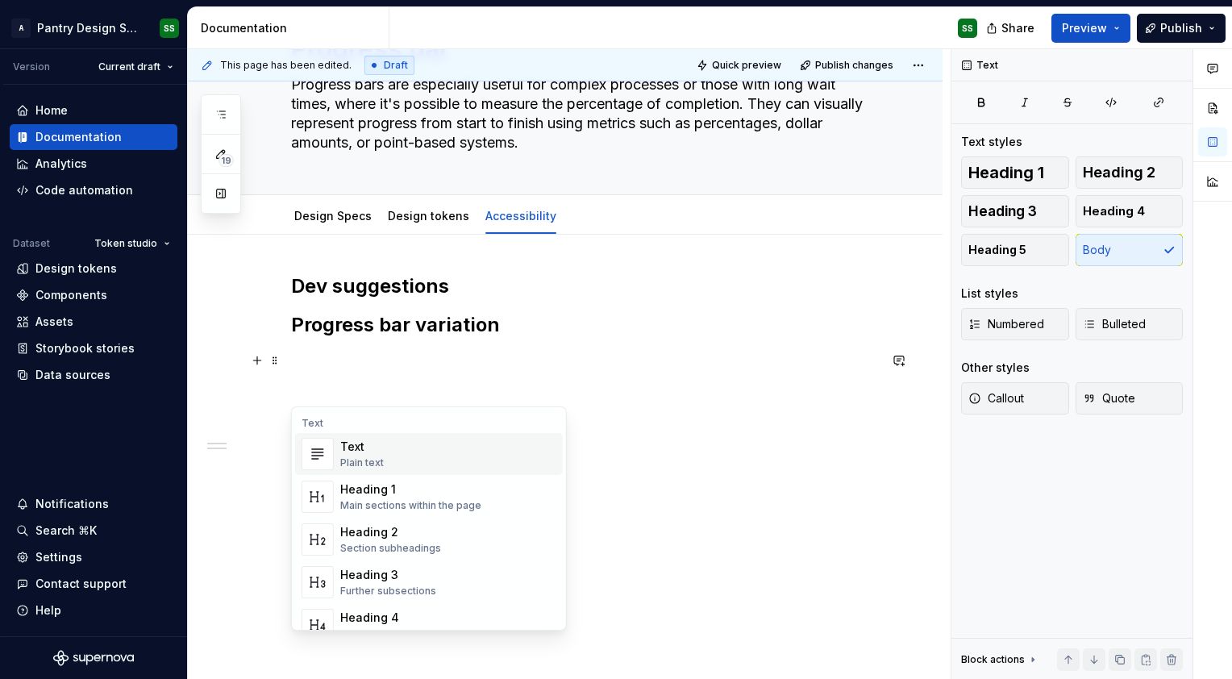
click at [355, 453] on div "Text" at bounding box center [362, 447] width 44 height 16
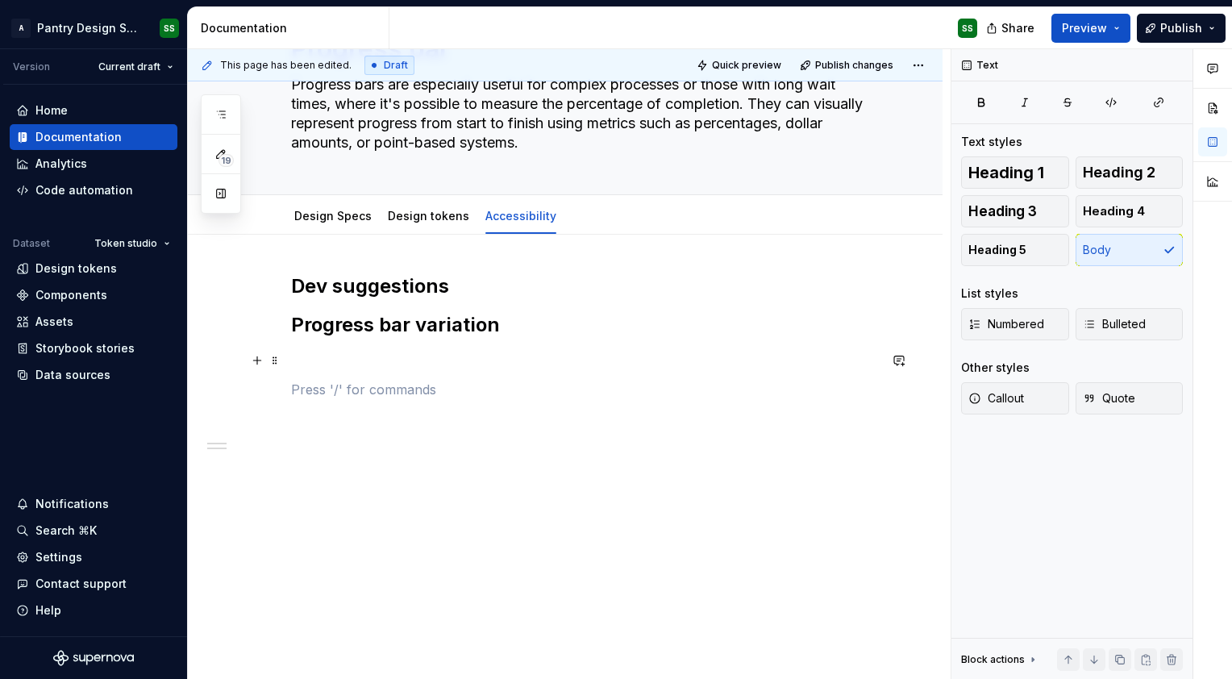
click at [310, 356] on p at bounding box center [584, 360] width 587 height 19
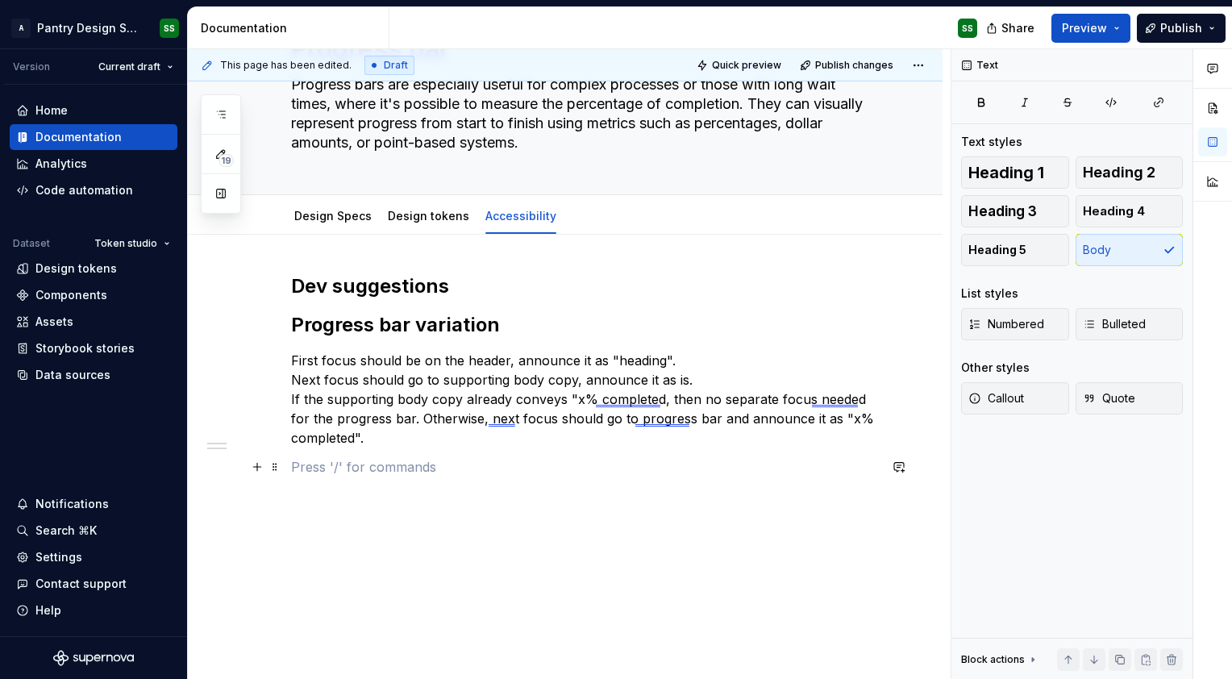
click at [327, 472] on p at bounding box center [584, 466] width 587 height 19
click at [260, 464] on button "button" at bounding box center [257, 467] width 23 height 23
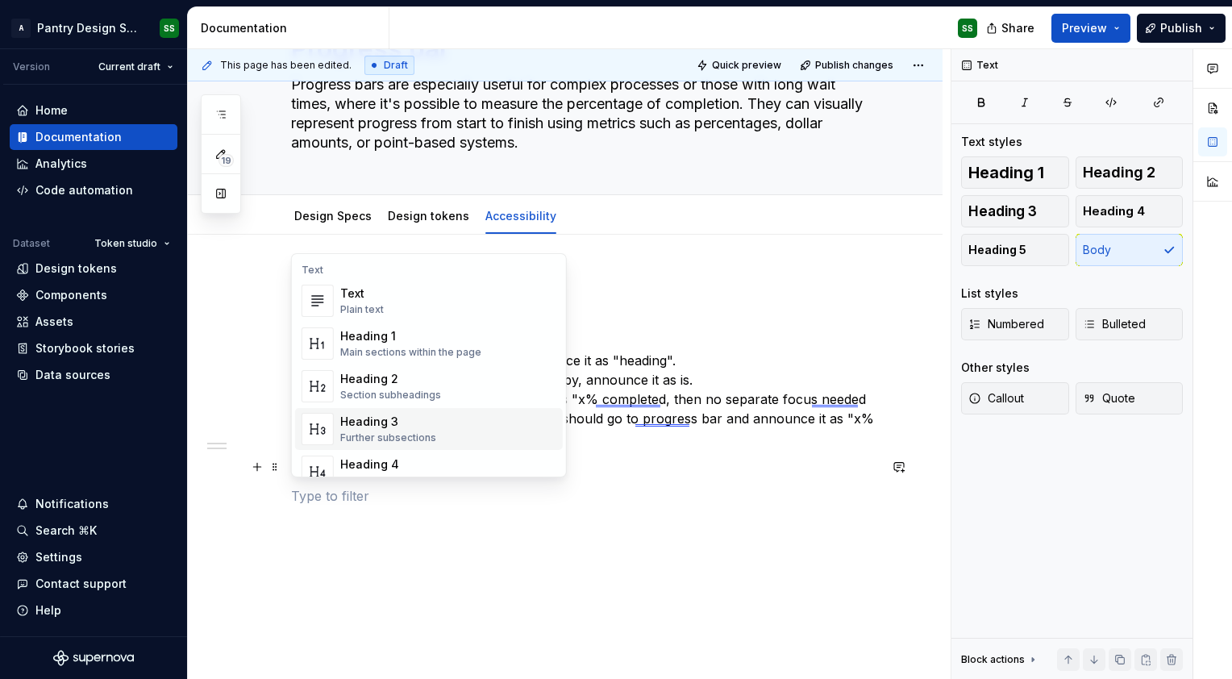
click at [384, 428] on div "Heading 3" at bounding box center [388, 422] width 96 height 16
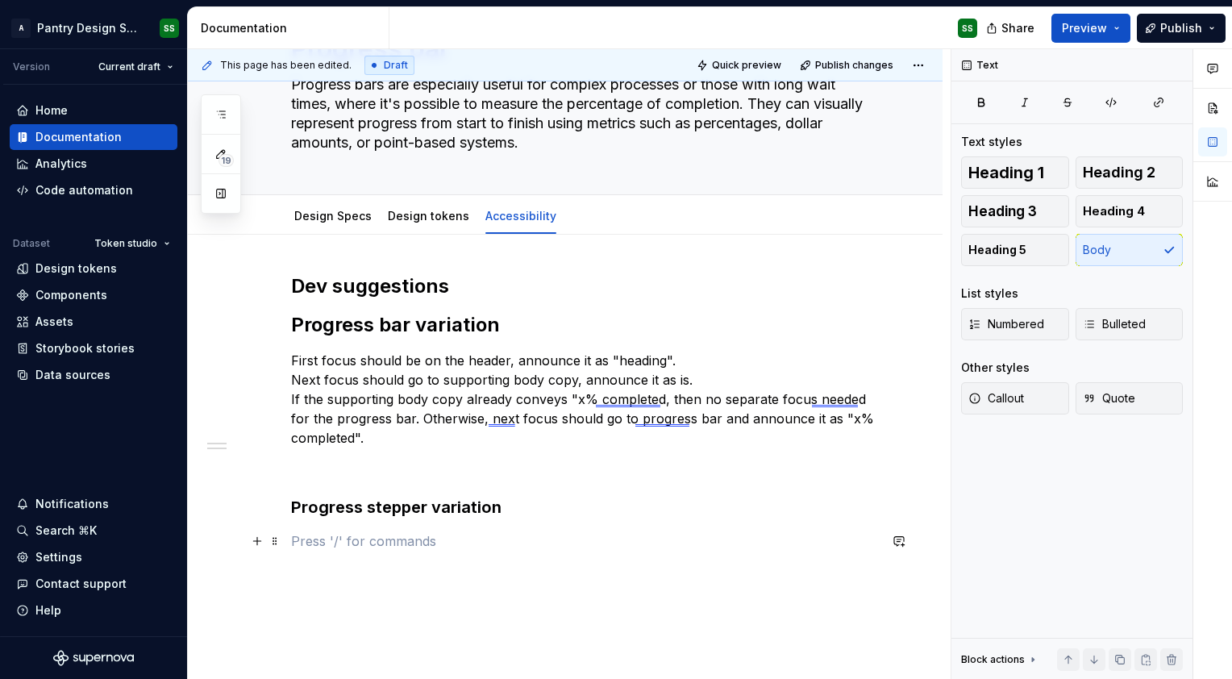
click at [369, 541] on p at bounding box center [584, 541] width 587 height 19
click at [260, 540] on button "button" at bounding box center [257, 541] width 23 height 23
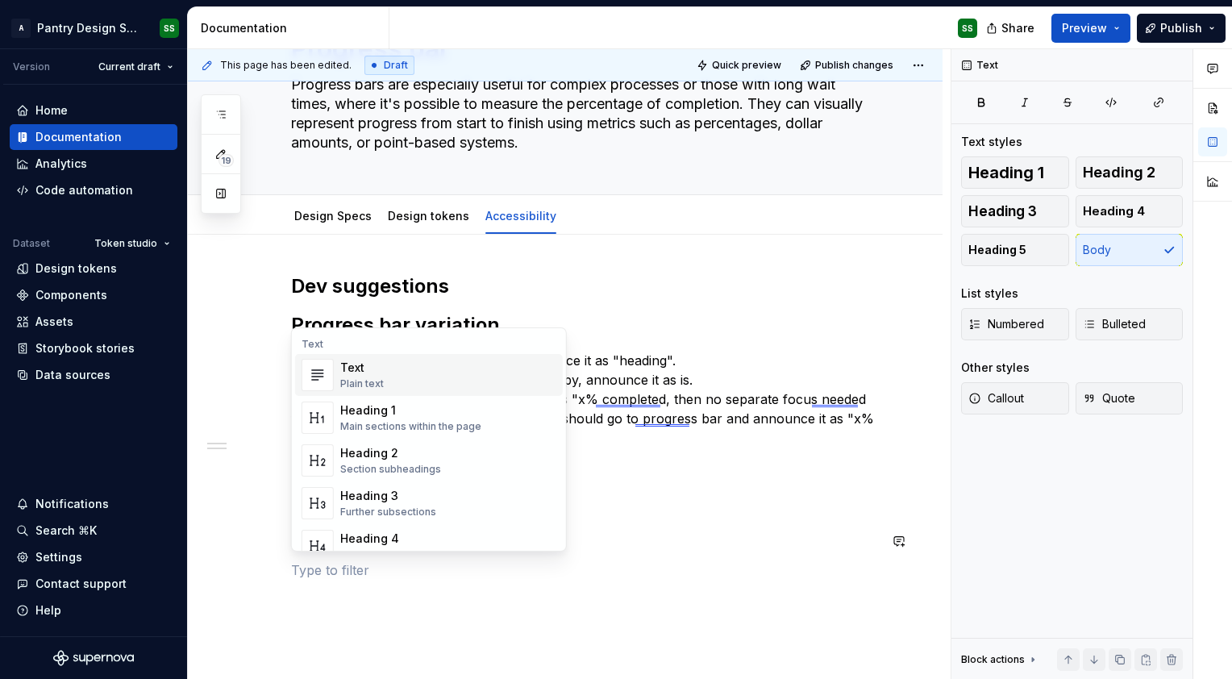
click at [352, 369] on div "Text" at bounding box center [362, 368] width 44 height 16
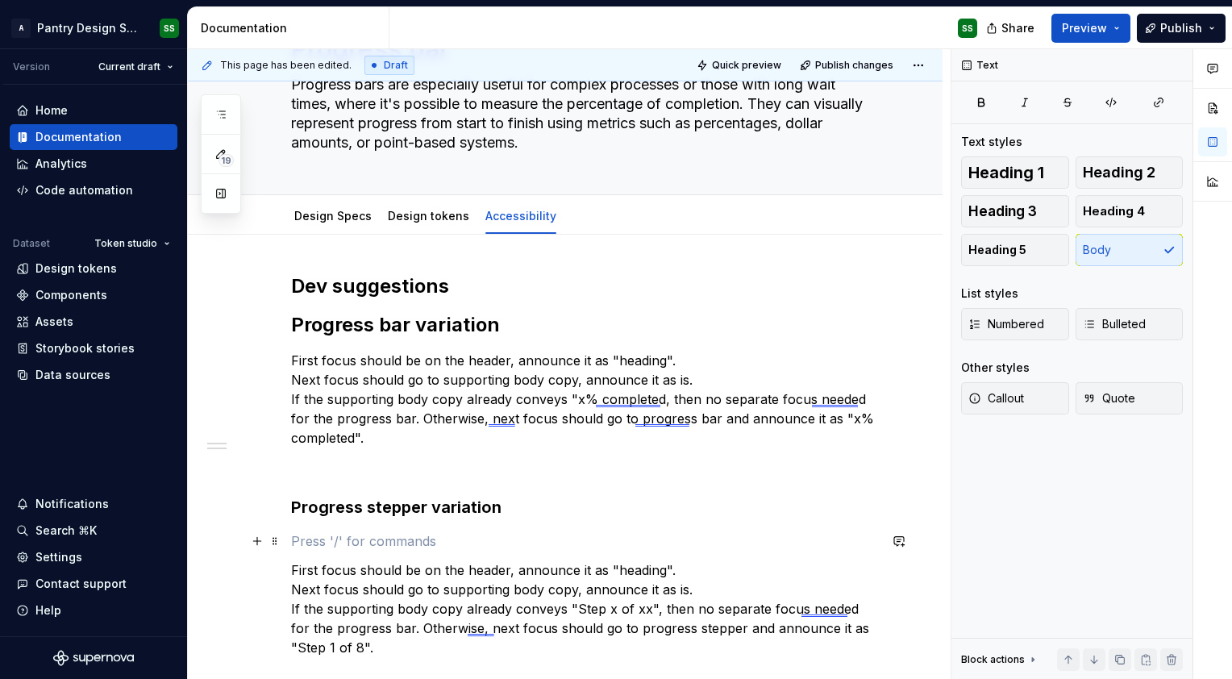
click at [314, 536] on p at bounding box center [584, 541] width 587 height 19
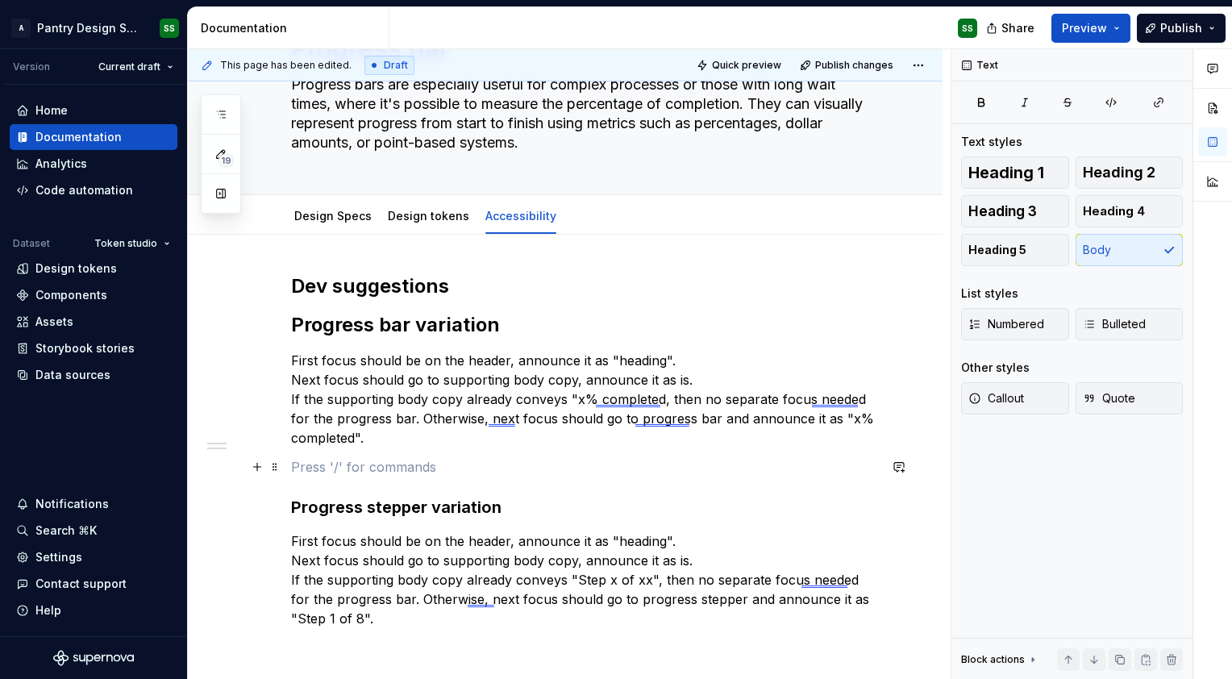
click at [314, 458] on p at bounding box center [584, 466] width 587 height 19
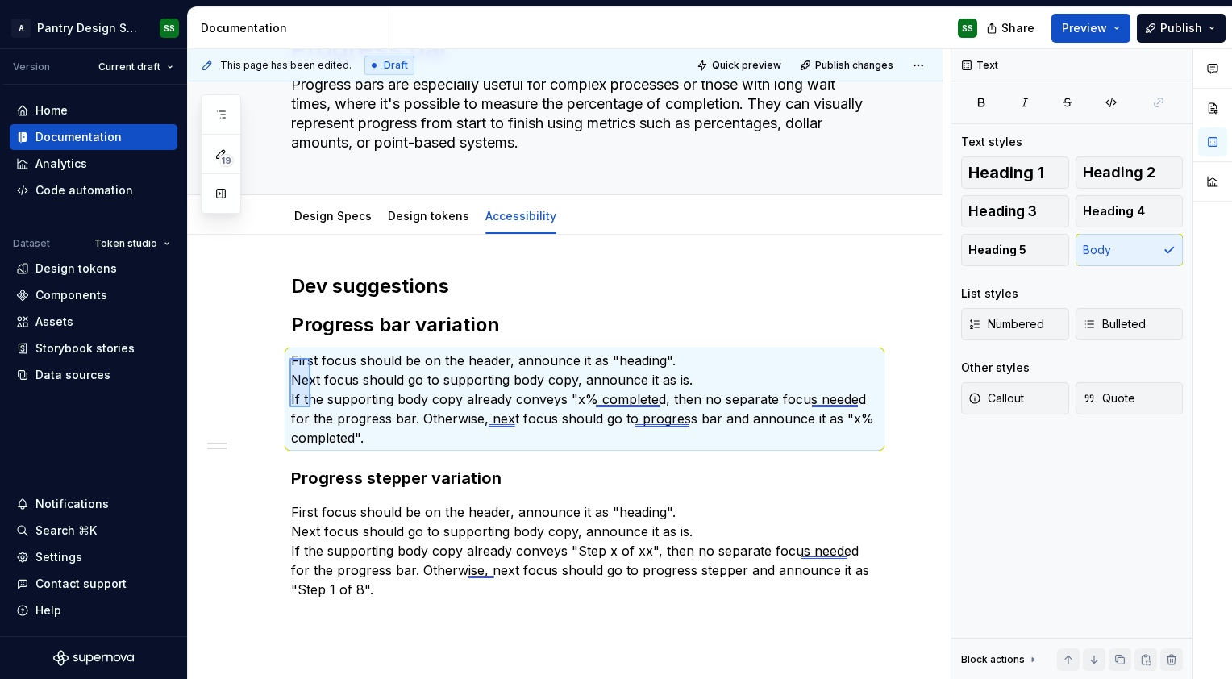
drag, startPoint x: 290, startPoint y: 358, endPoint x: 311, endPoint y: 410, distance: 55.7
click at [311, 410] on div "This page has been edited. Draft Quick preview Publish changes Progress bar Pro…" at bounding box center [569, 364] width 763 height 631
click at [311, 410] on p "First focus should be on the header, announce it as "heading". Next focus shoul…" at bounding box center [584, 399] width 587 height 97
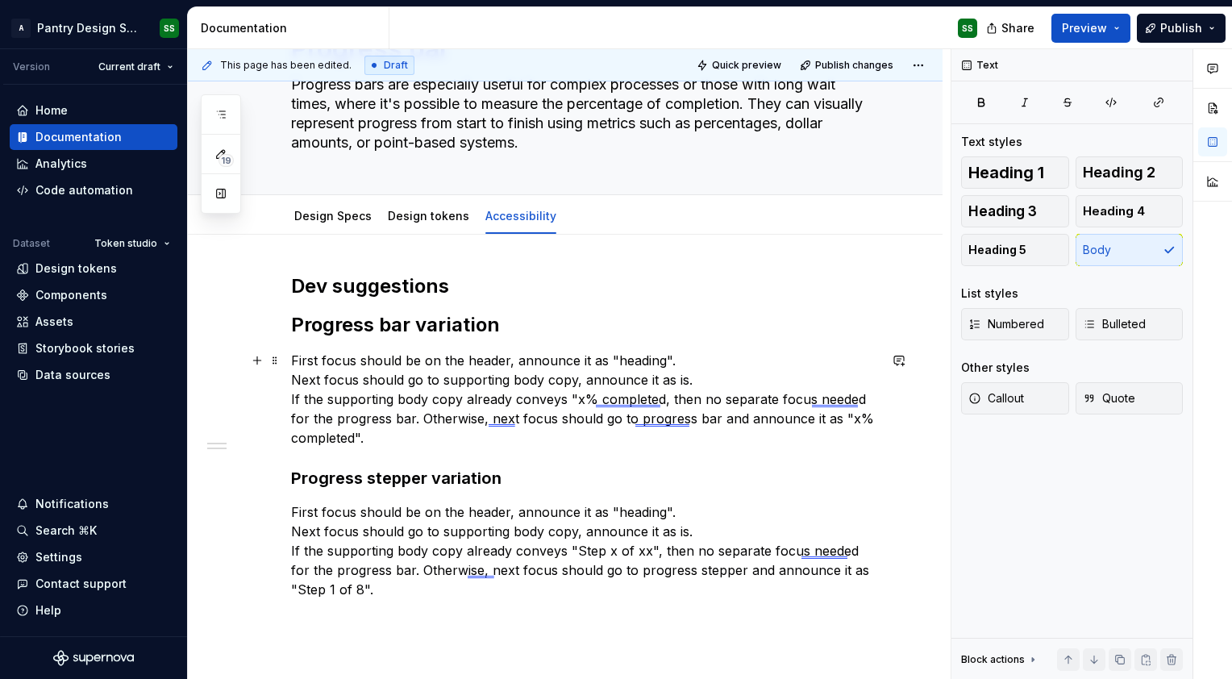
click at [306, 389] on p "First focus should be on the header, announce it as "heading". Next focus shoul…" at bounding box center [584, 399] width 587 height 97
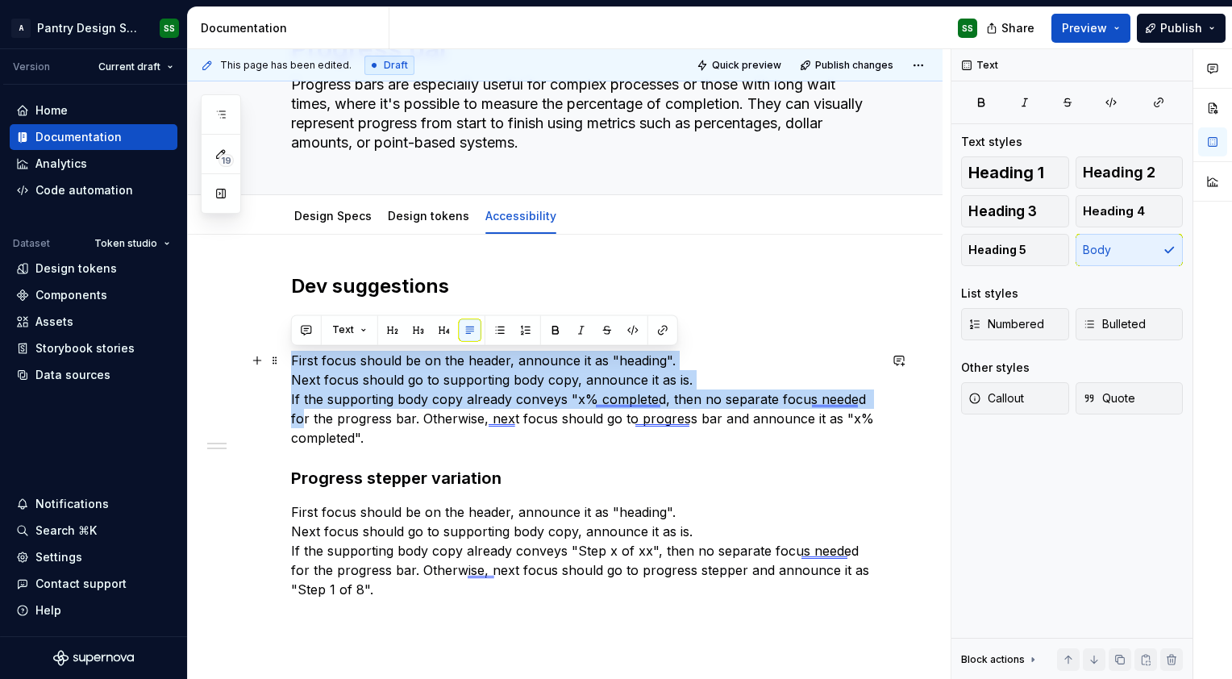
drag, startPoint x: 293, startPoint y: 361, endPoint x: 303, endPoint y: 415, distance: 55.0
click at [303, 415] on p "First focus should be on the header, announce it as "heading". Next focus shoul…" at bounding box center [584, 399] width 587 height 97
click at [499, 331] on button "button" at bounding box center [500, 330] width 23 height 23
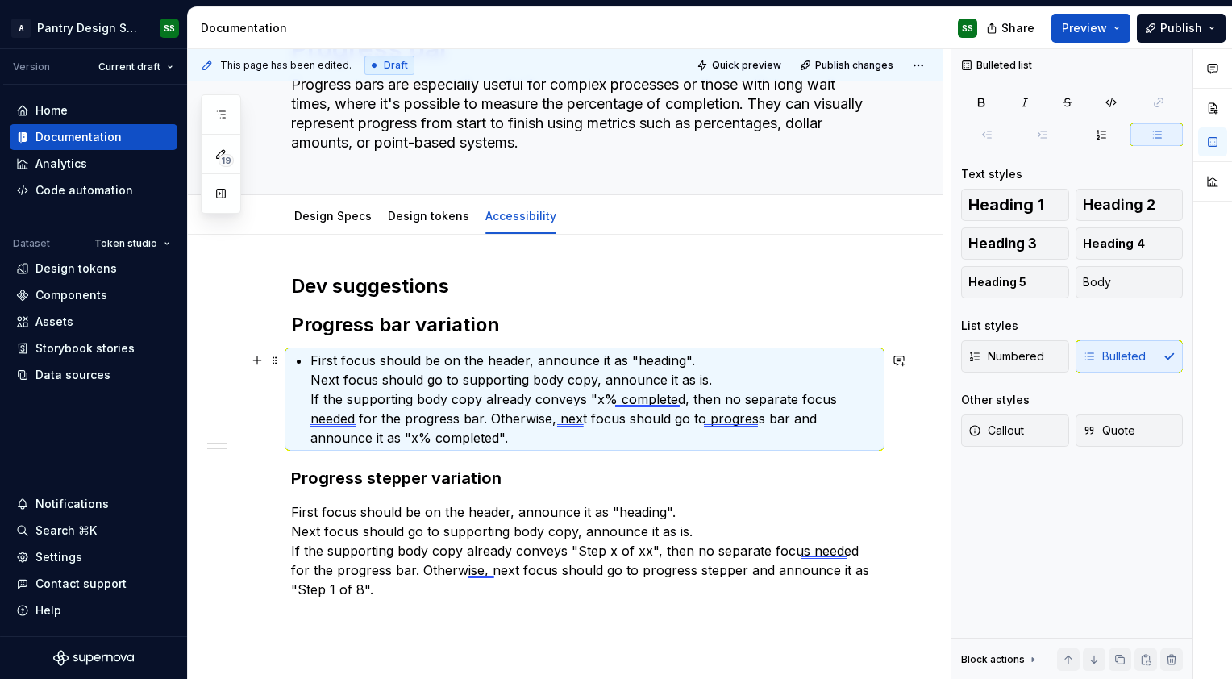
click at [313, 374] on p "First focus should be on the header, announce it as "heading". Next focus shoul…" at bounding box center [595, 399] width 568 height 97
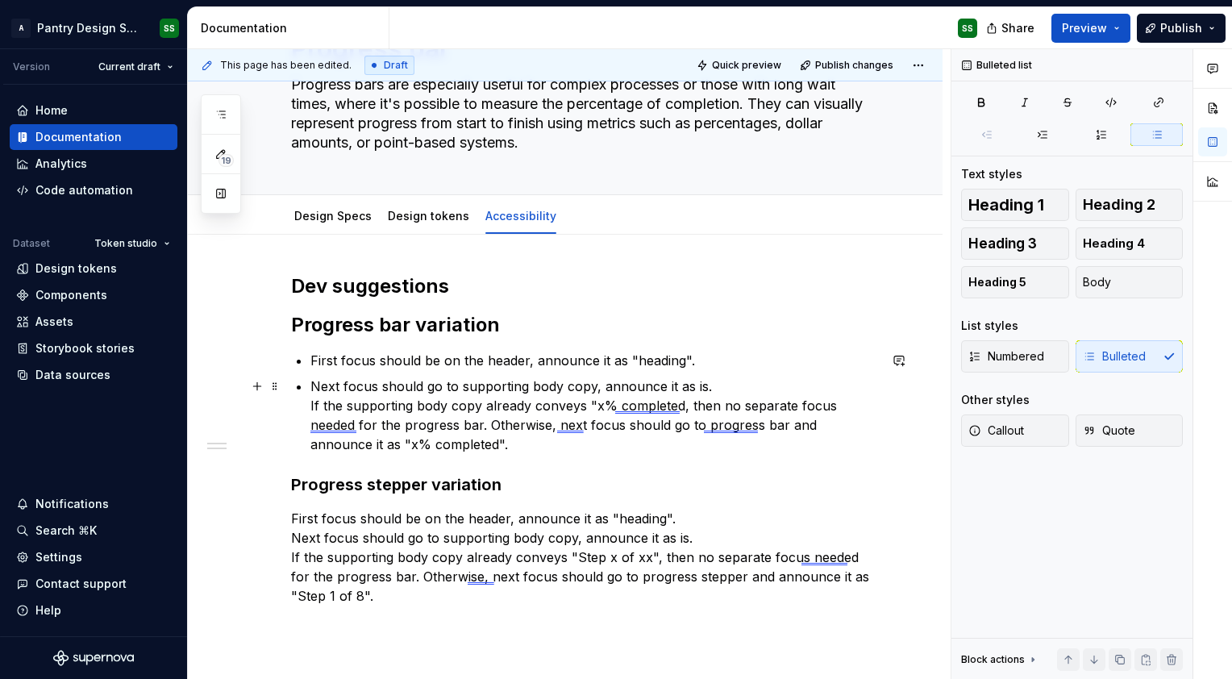
click at [308, 402] on div "Dev suggestions Progress bar variation First focus should be on the header, ann…" at bounding box center [584, 468] width 587 height 390
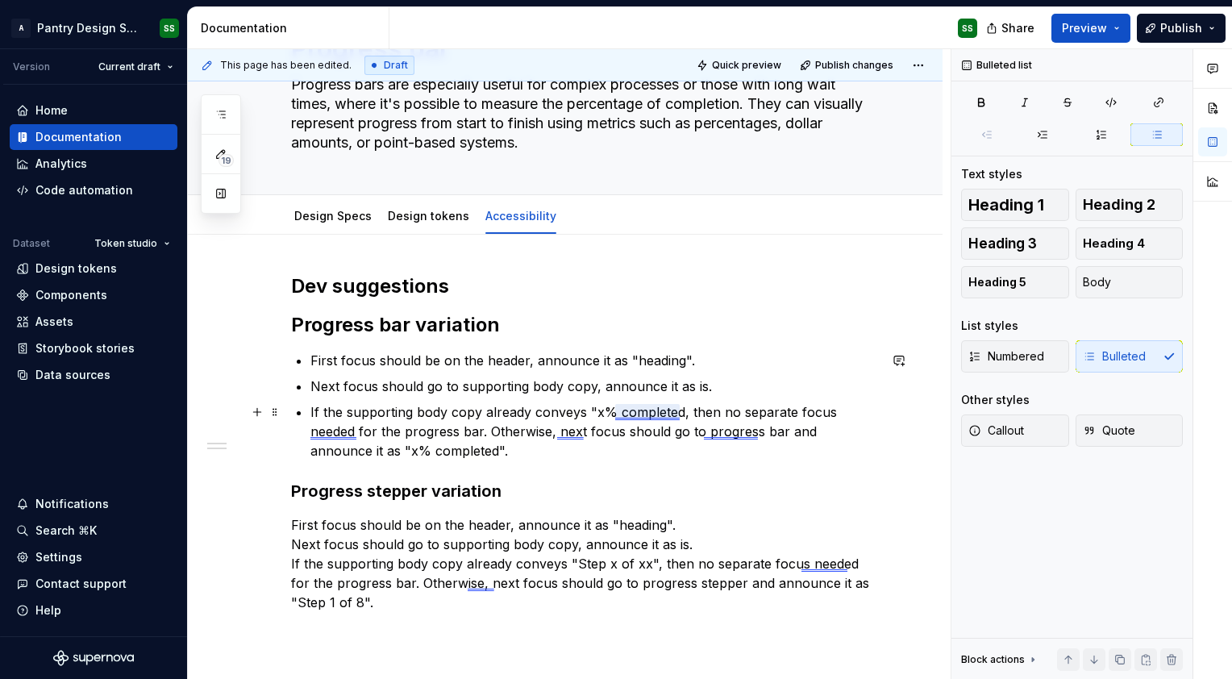
click at [653, 408] on p "If the supporting body copy already conveys "x% completed, then no separate foc…" at bounding box center [595, 431] width 568 height 58
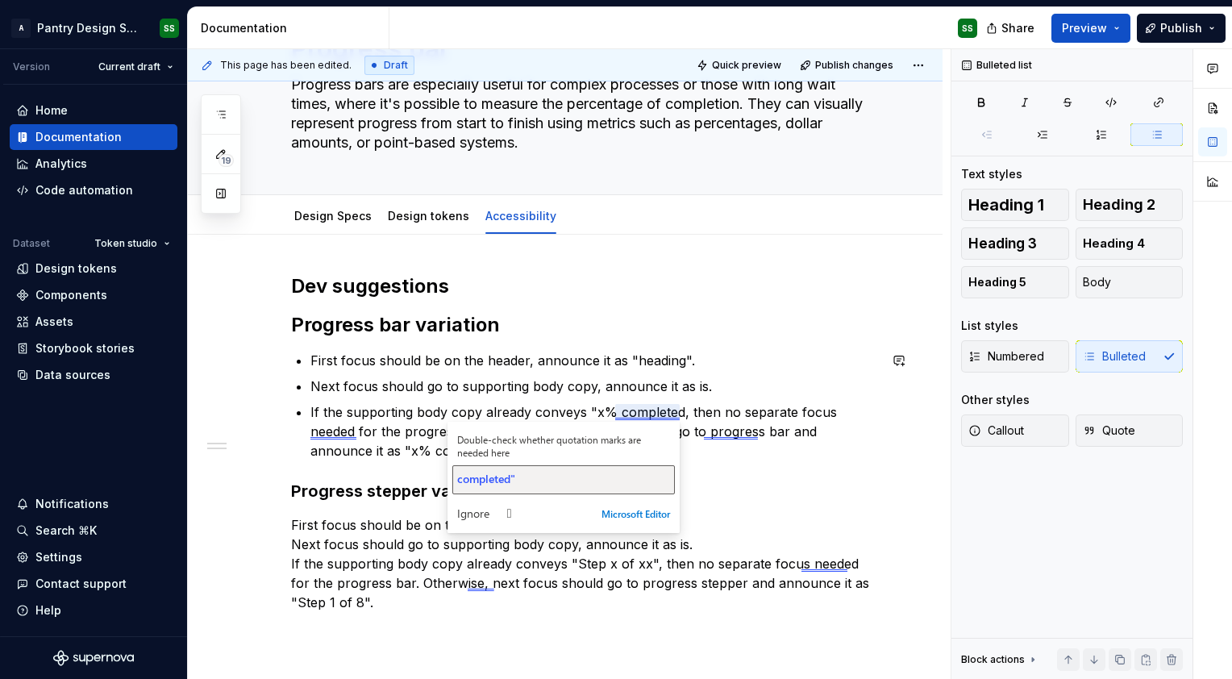
click at [510, 476] on span "completed"" at bounding box center [486, 478] width 58 height 15
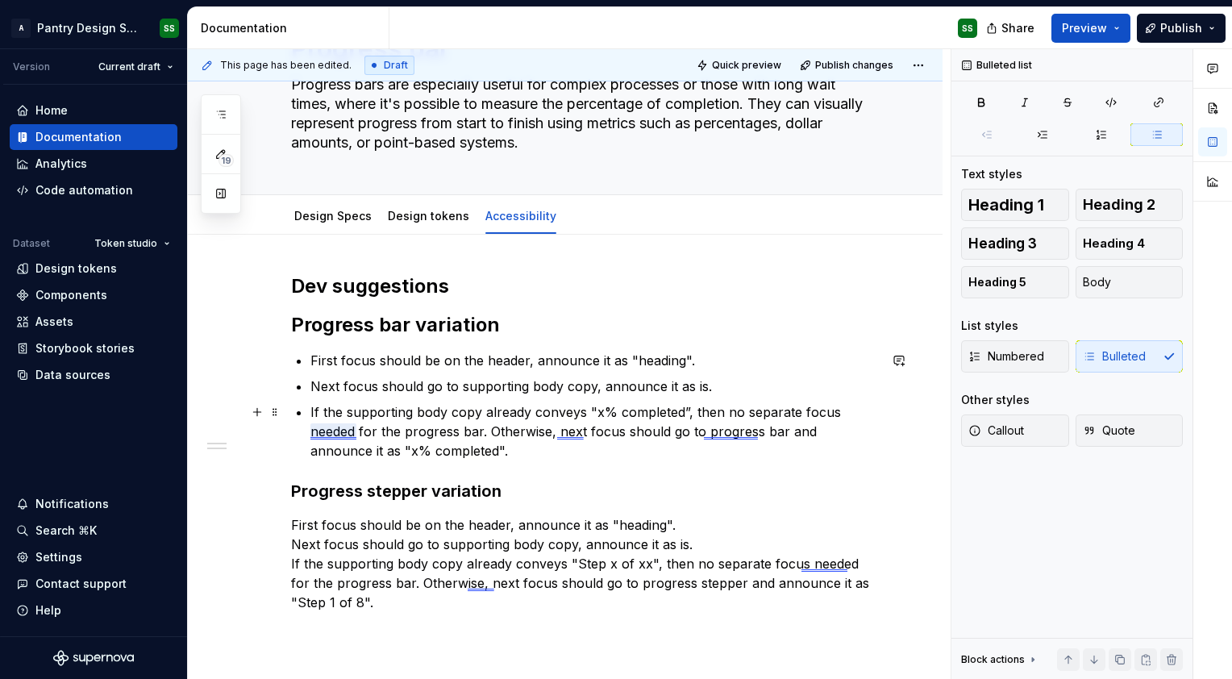
click at [337, 429] on p "If the supporting body copy already conveys "x% completed”, then no separate fo…" at bounding box center [595, 431] width 568 height 58
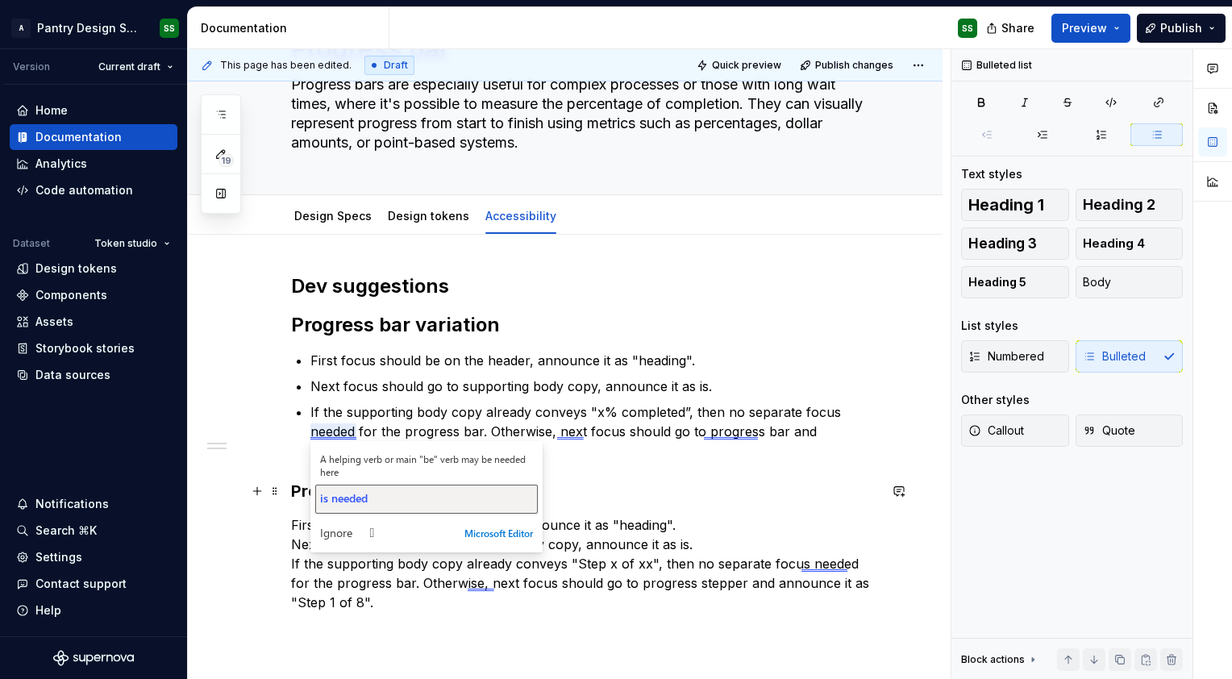
click at [357, 494] on span "is needed" at bounding box center [344, 497] width 48 height 15
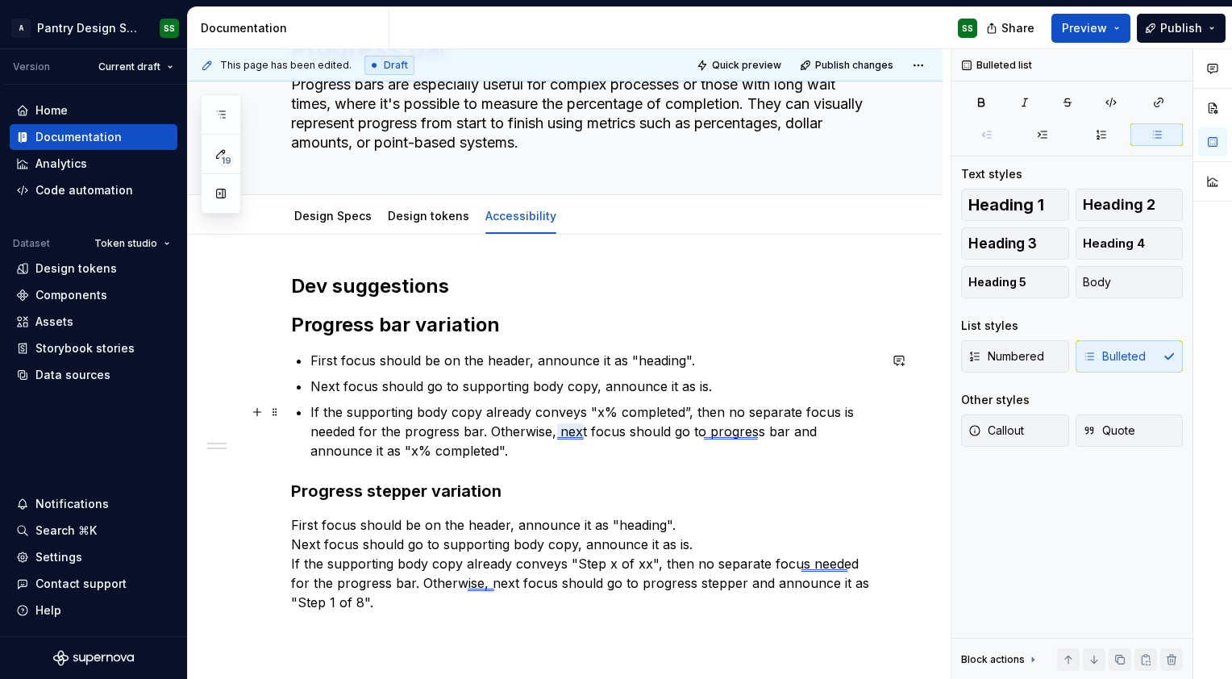
click at [581, 432] on p "If the supporting body copy already conveys "x% completed”, then no separate fo…" at bounding box center [595, 431] width 568 height 58
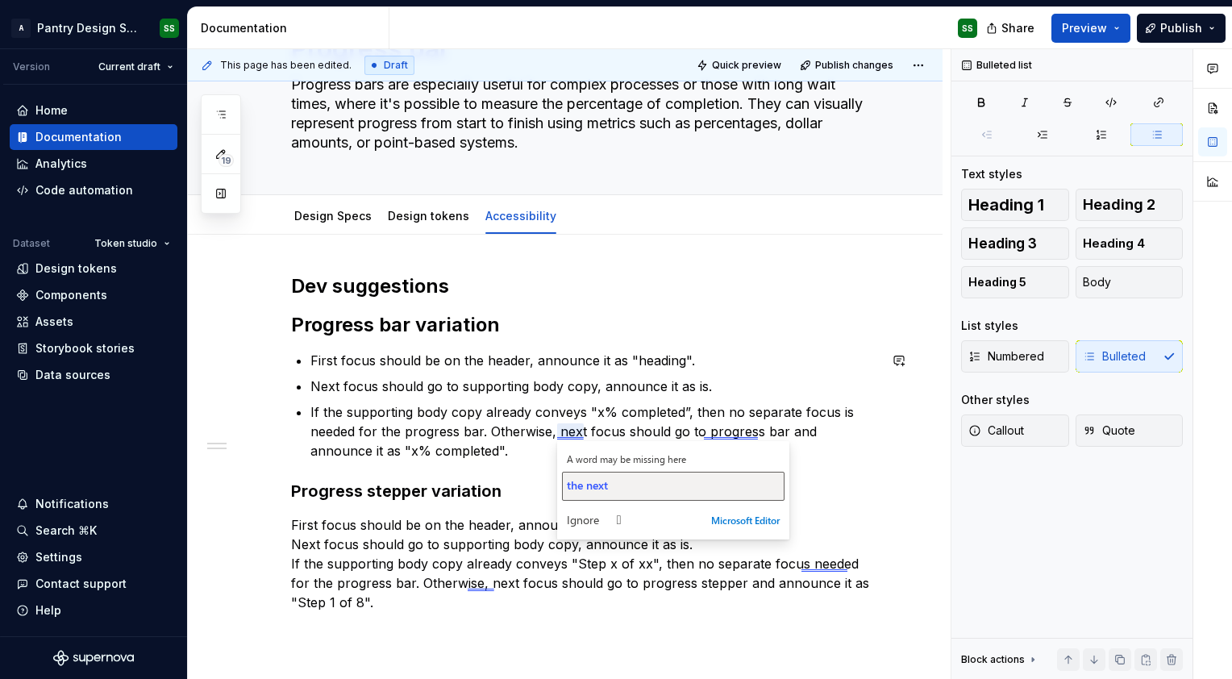
click at [598, 482] on span "the next" at bounding box center [587, 485] width 41 height 15
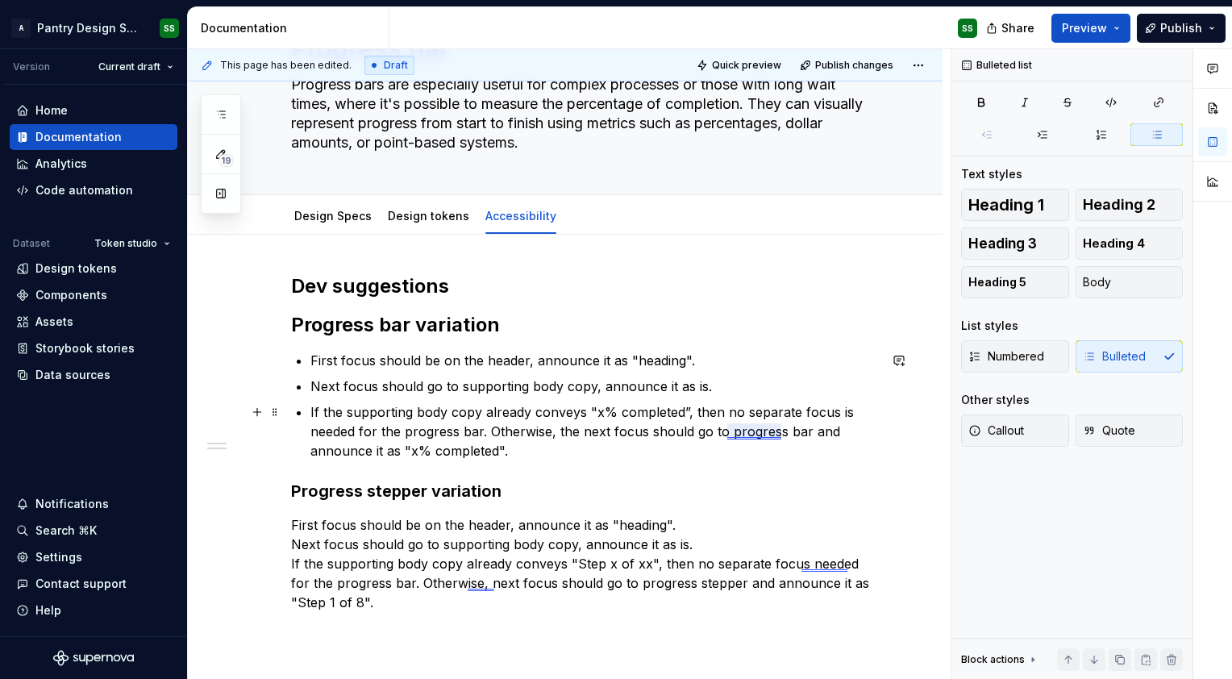
click at [774, 426] on p "If the supporting body copy already conveys "x% completed”, then no separate fo…" at bounding box center [595, 431] width 568 height 58
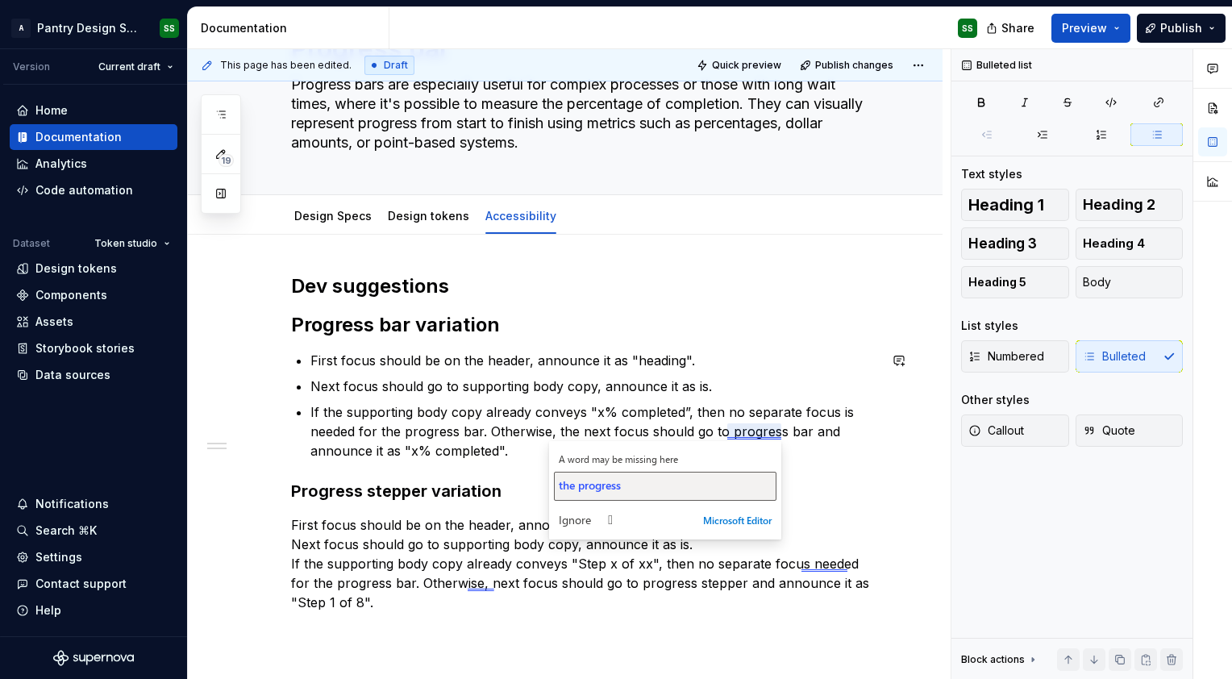
click at [626, 488] on div "the progress" at bounding box center [665, 485] width 213 height 15
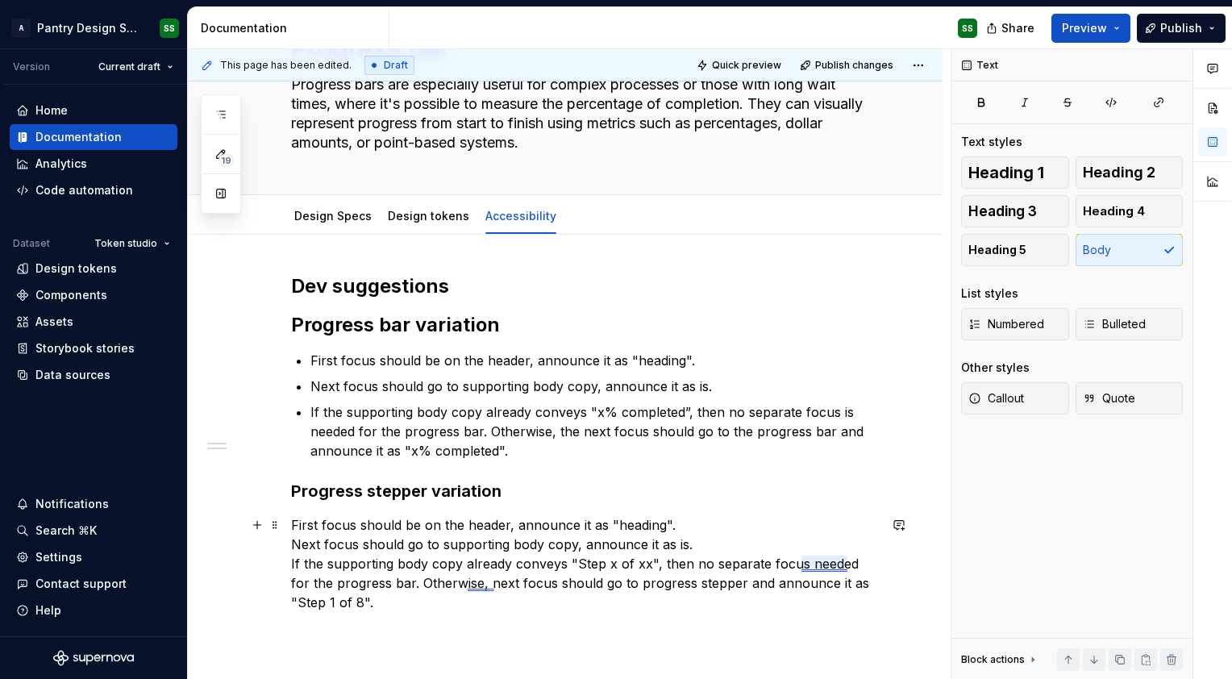
click at [819, 556] on p "First focus should be on the header, announce it as "heading". Next focus shoul…" at bounding box center [584, 563] width 587 height 97
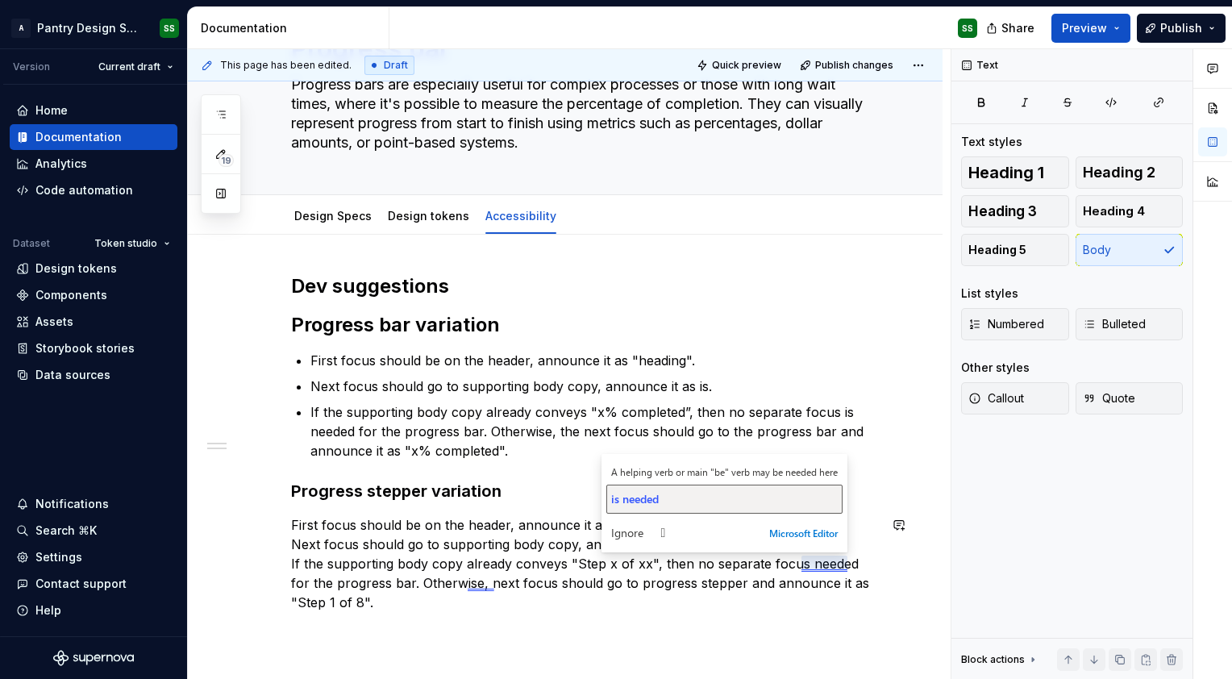
click at [627, 504] on span "is needed" at bounding box center [635, 498] width 48 height 15
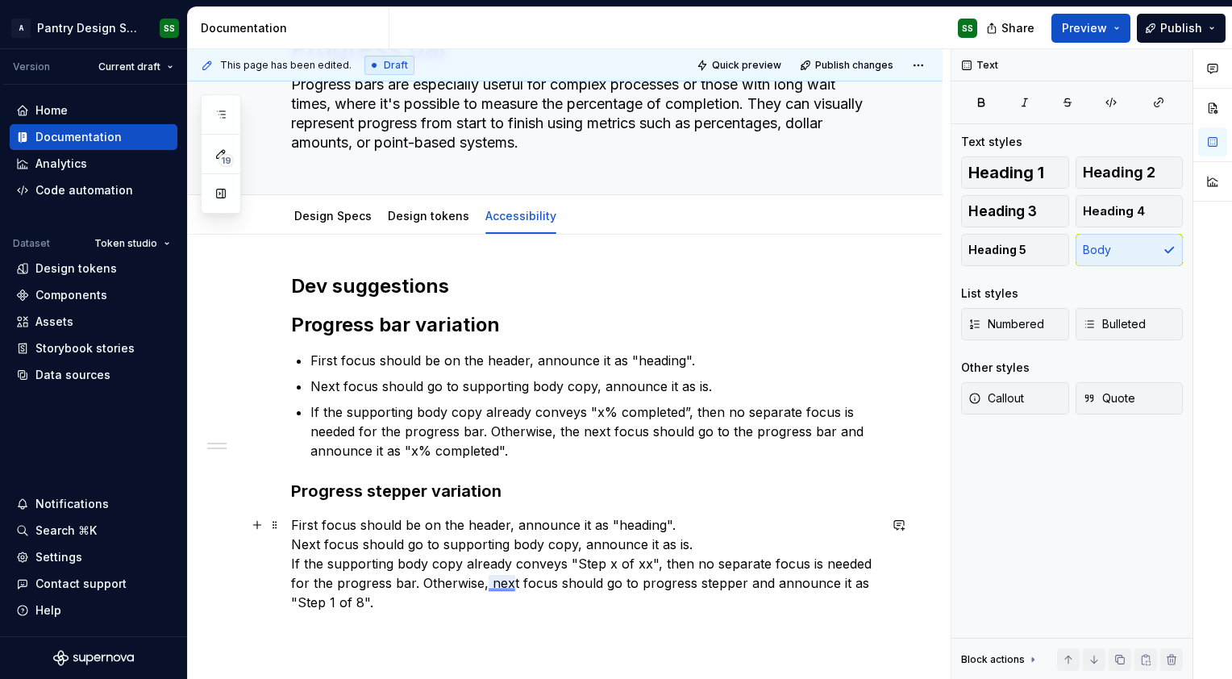
click at [503, 577] on p "First focus should be on the header, announce it as "heading". Next focus shoul…" at bounding box center [584, 563] width 587 height 97
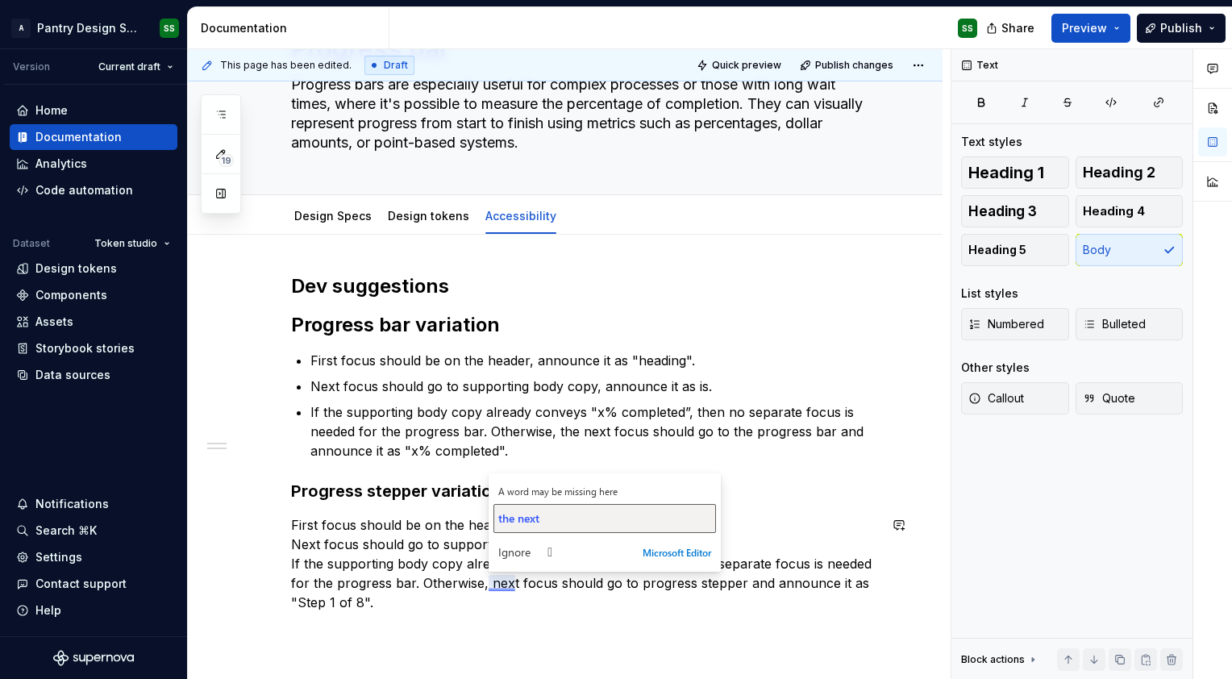
click at [514, 526] on button "the next" at bounding box center [605, 518] width 223 height 29
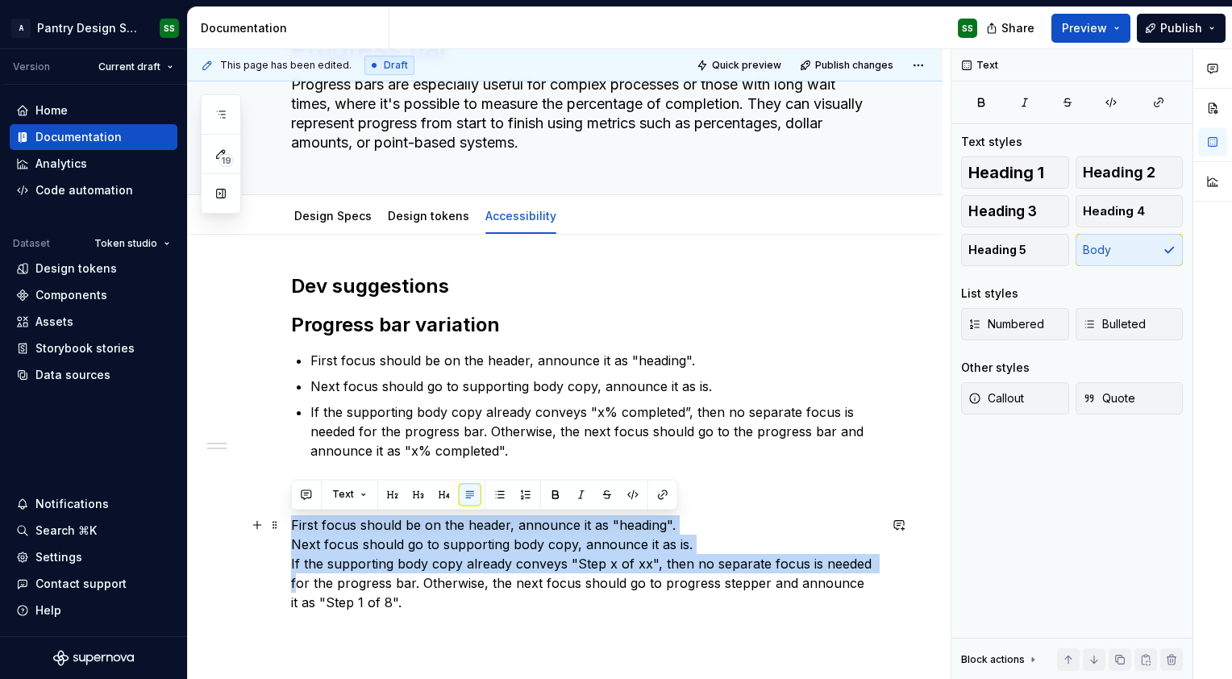
drag, startPoint x: 292, startPoint y: 520, endPoint x: 297, endPoint y: 587, distance: 67.1
click at [297, 587] on p "First focus should be on the header, announce it as "heading". Next focus shoul…" at bounding box center [584, 563] width 587 height 97
click at [500, 497] on button "button" at bounding box center [500, 494] width 23 height 23
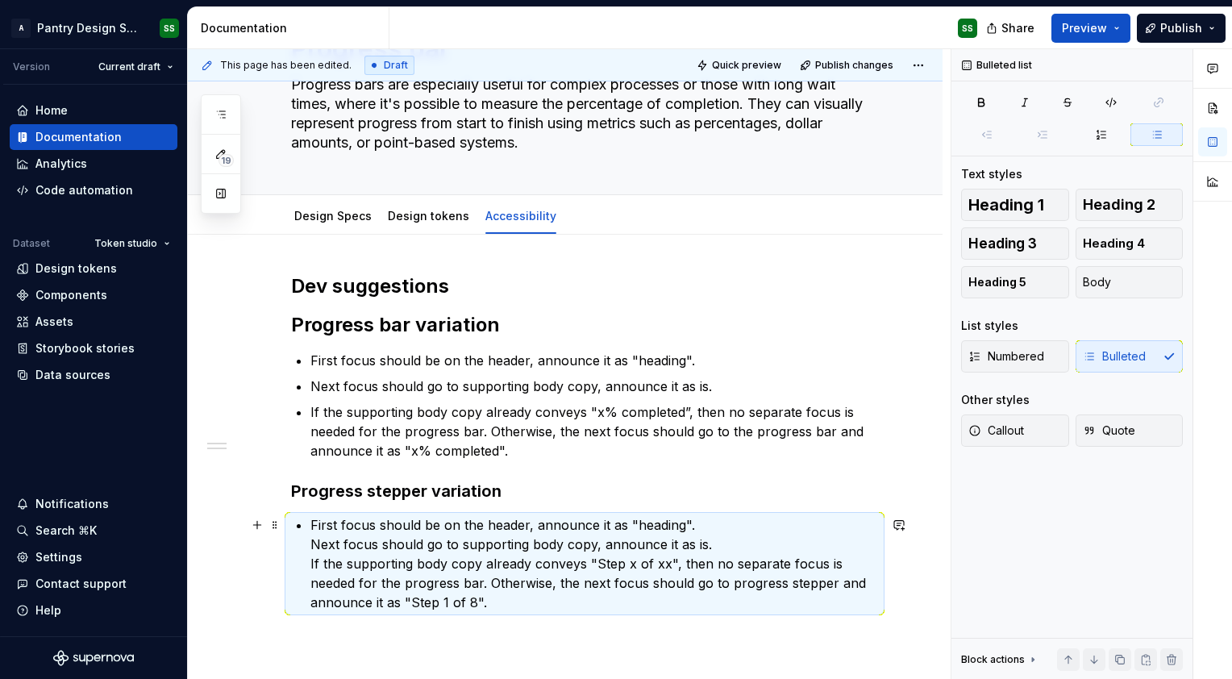
click at [311, 546] on p "First focus should be on the header, announce it as "heading". Next focus shoul…" at bounding box center [595, 563] width 568 height 97
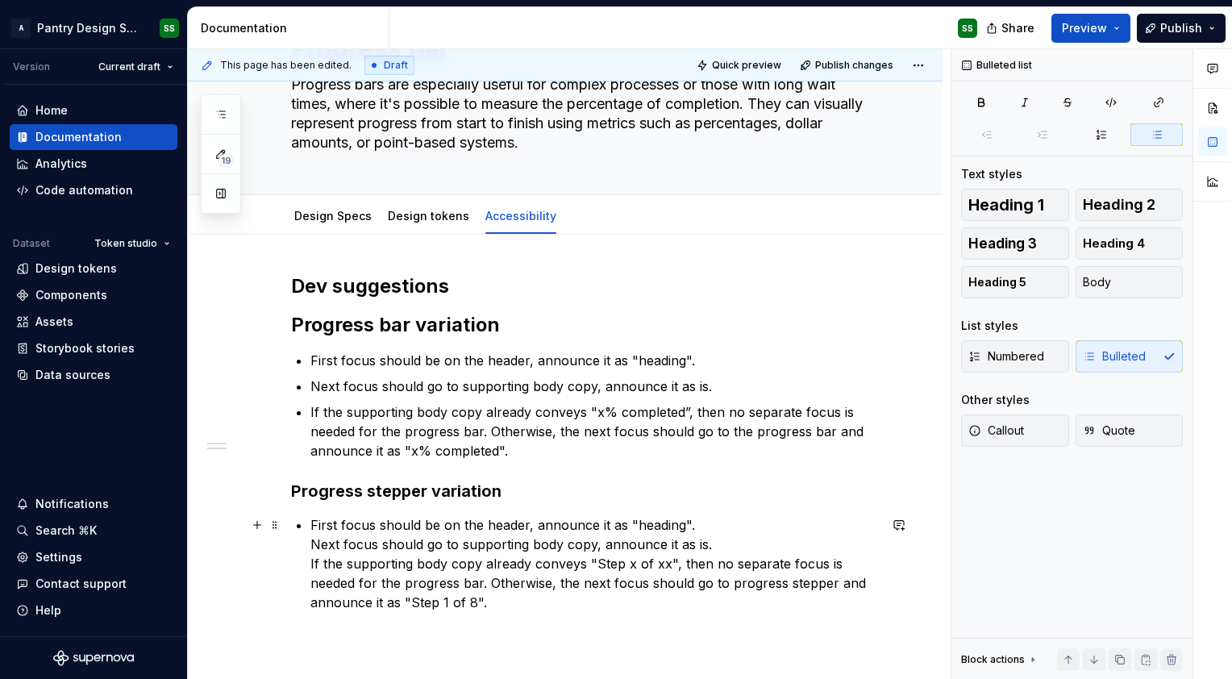
click at [309, 544] on div "Dev suggestions Progress bar variation First focus should be on the header, ann…" at bounding box center [584, 476] width 587 height 407
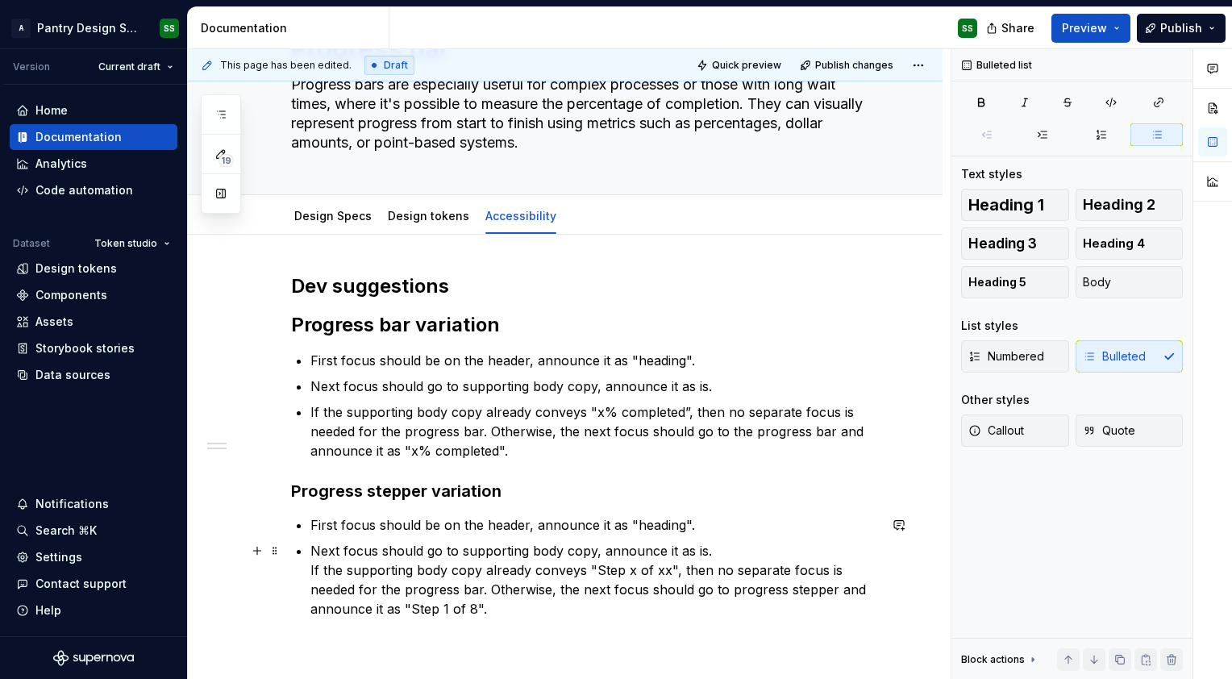
click at [311, 575] on p "Next focus should go to supporting body copy, announce it as is. If the support…" at bounding box center [595, 579] width 568 height 77
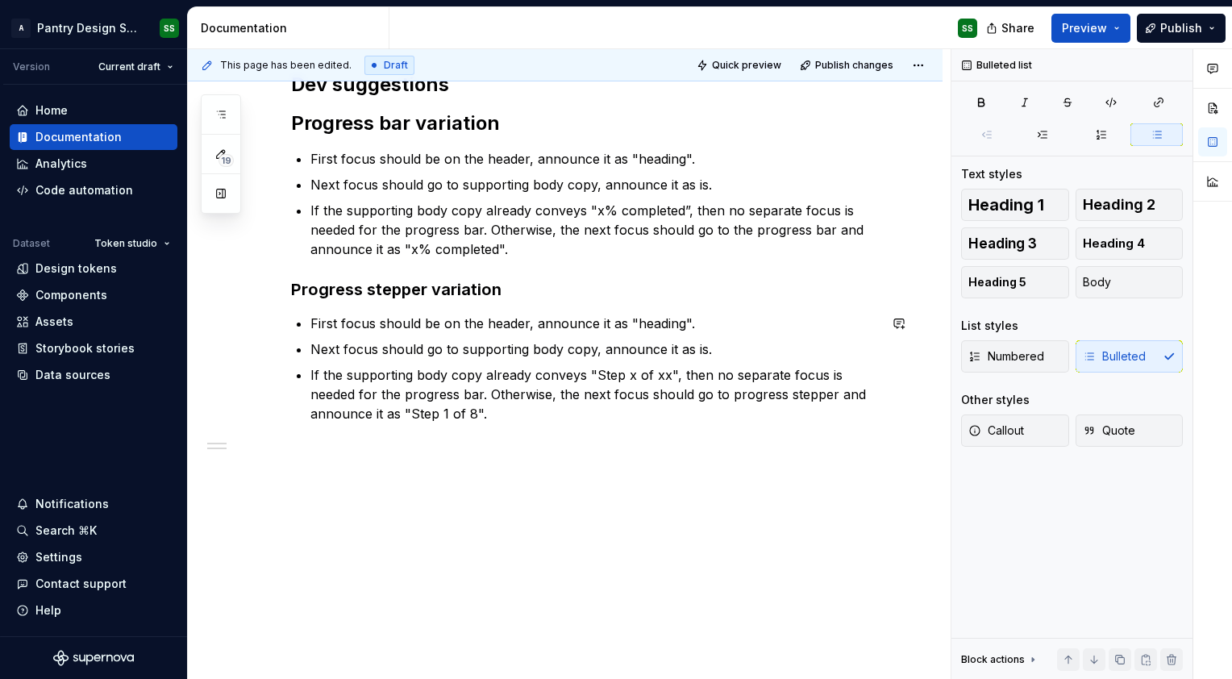
scroll to position [0, 0]
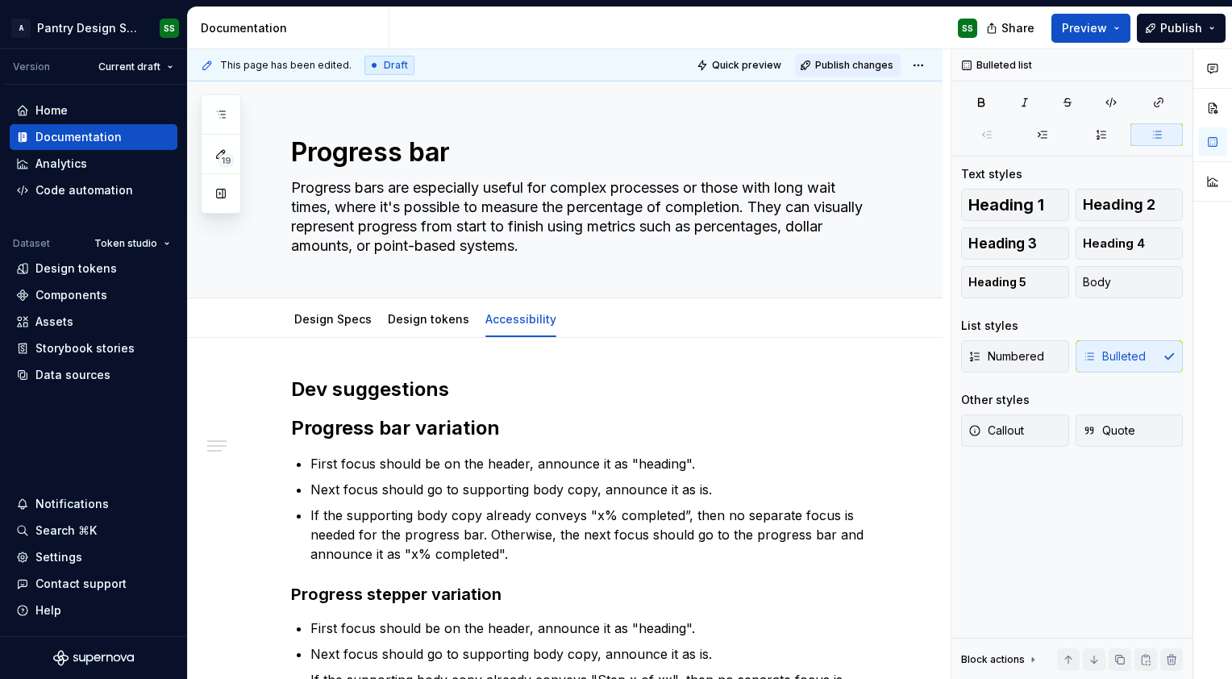
click at [842, 66] on span "Publish changes" at bounding box center [854, 65] width 78 height 13
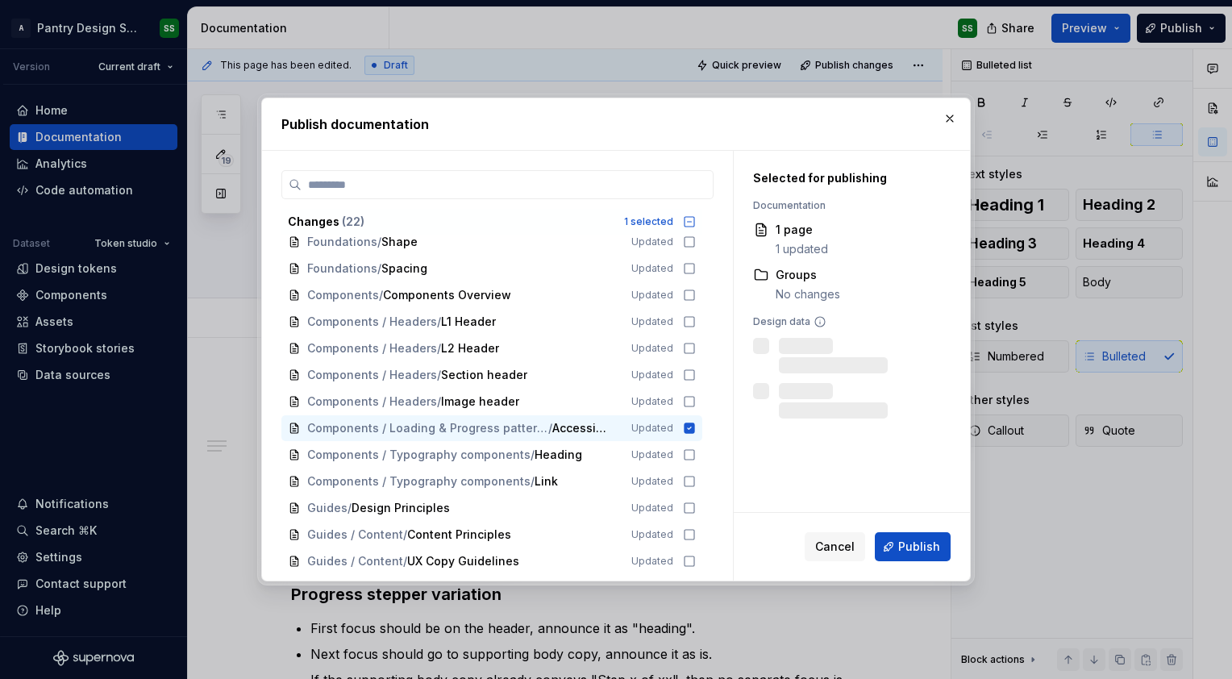
scroll to position [229, 0]
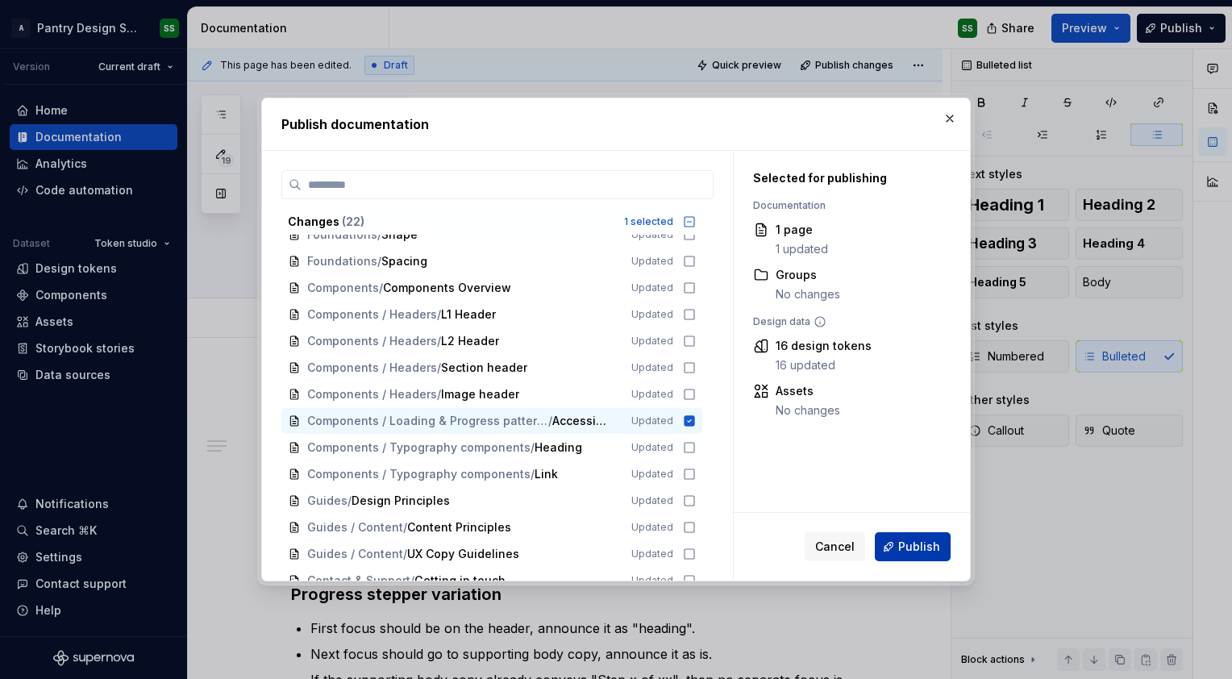
click at [921, 557] on button "Publish" at bounding box center [913, 546] width 76 height 29
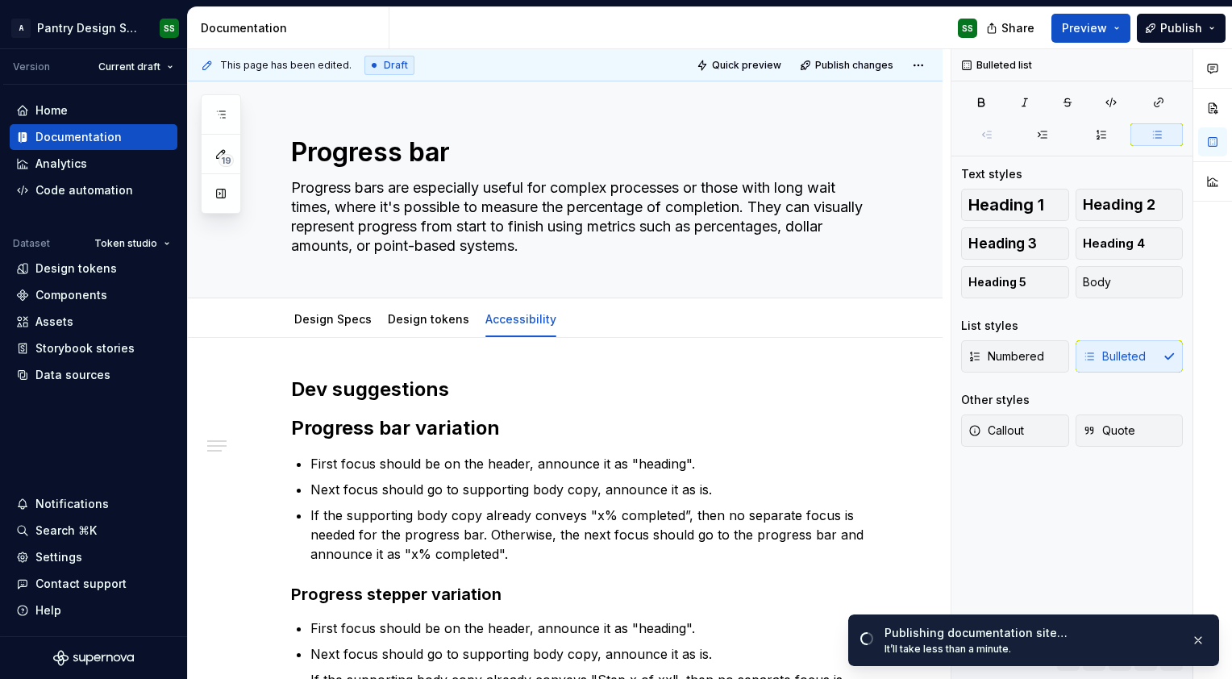
scroll to position [339, 0]
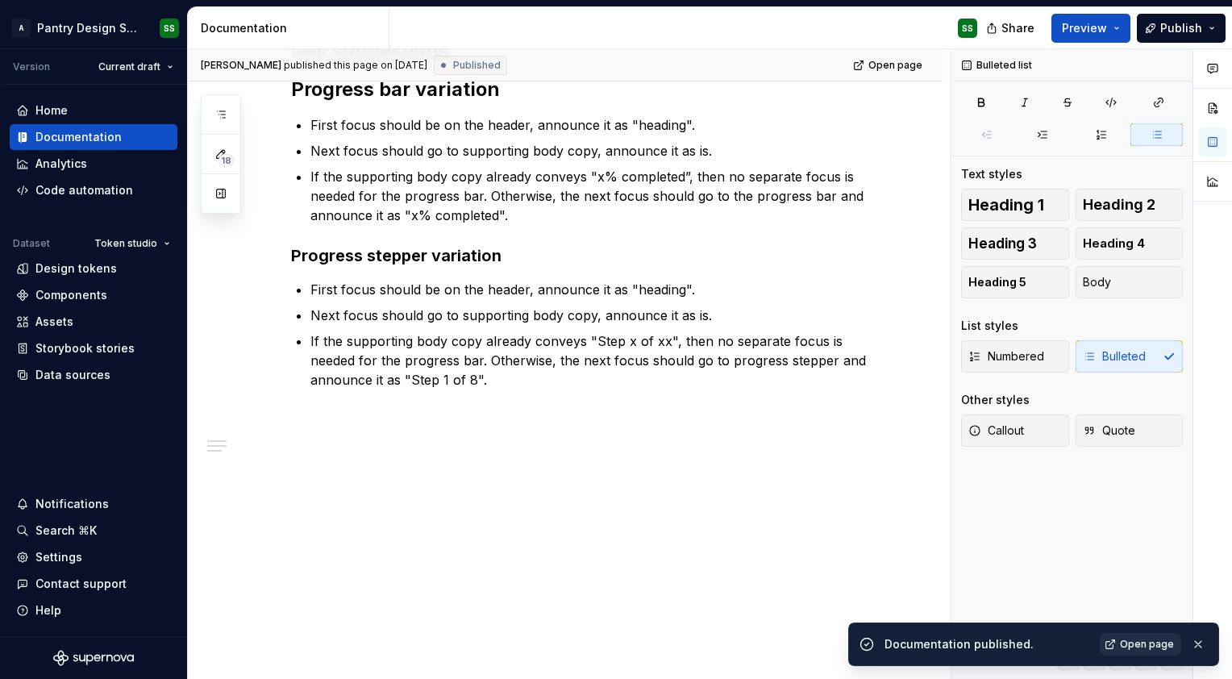
click at [1149, 637] on link "Open page" at bounding box center [1140, 644] width 81 height 23
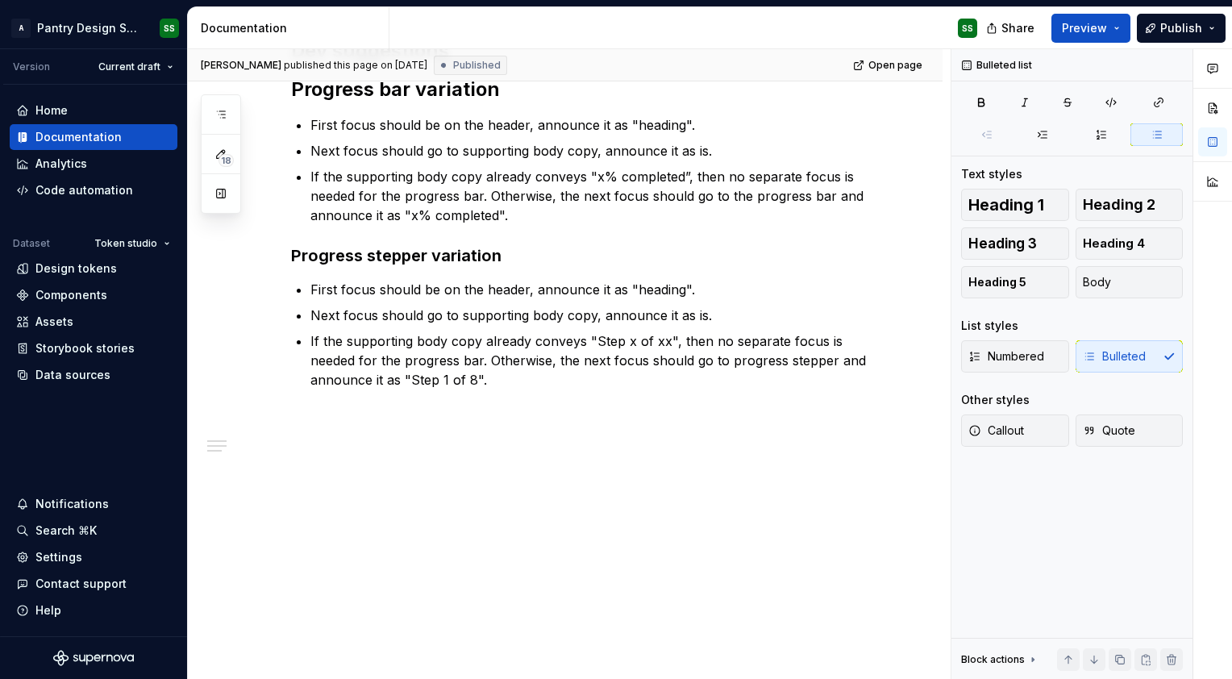
type textarea "*"
